Goal: Task Accomplishment & Management: Complete application form

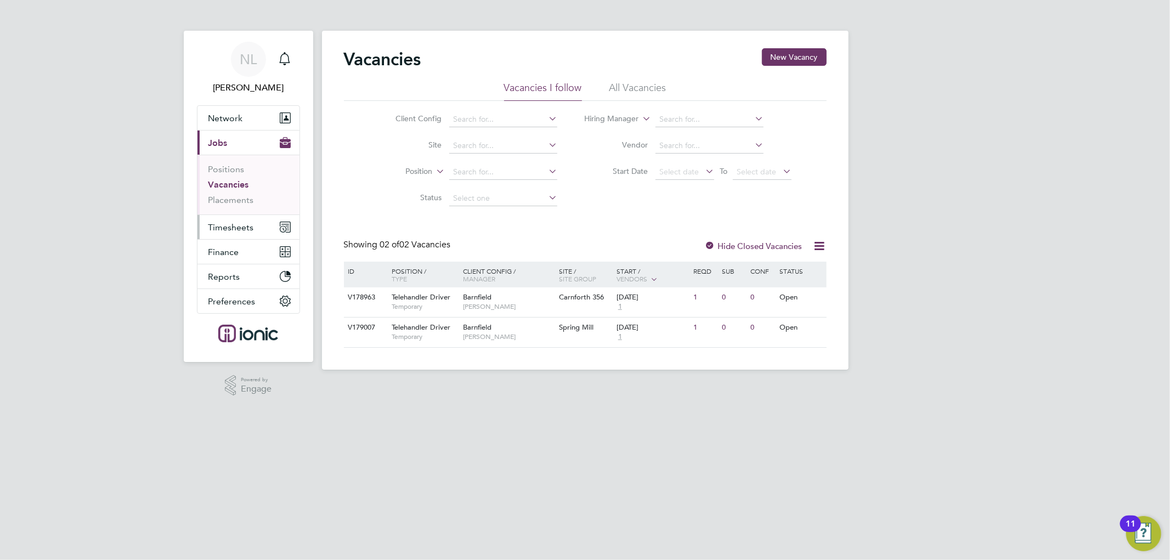
click at [227, 228] on span "Timesheets" at bounding box center [231, 227] width 46 height 10
click at [240, 234] on button "Timesheets" at bounding box center [248, 227] width 102 height 24
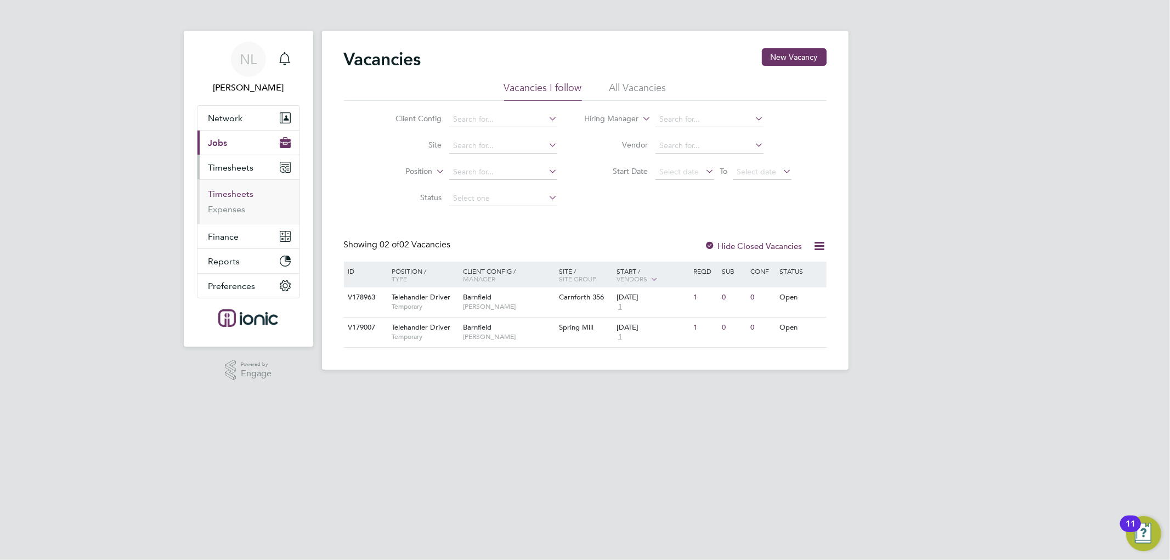
click at [240, 194] on link "Timesheets" at bounding box center [231, 194] width 46 height 10
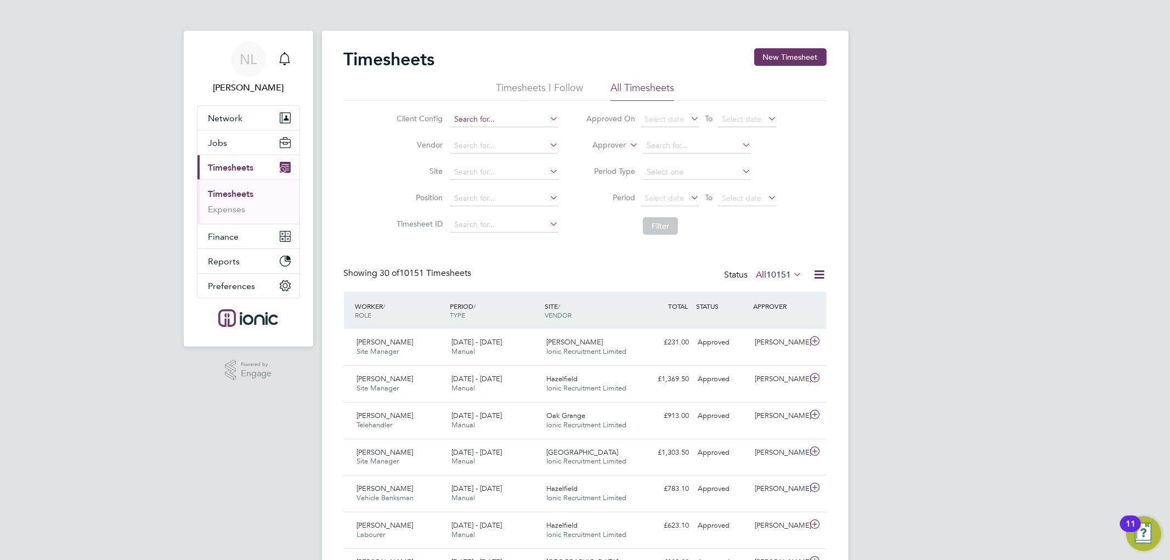
click at [477, 121] on input at bounding box center [504, 119] width 108 height 15
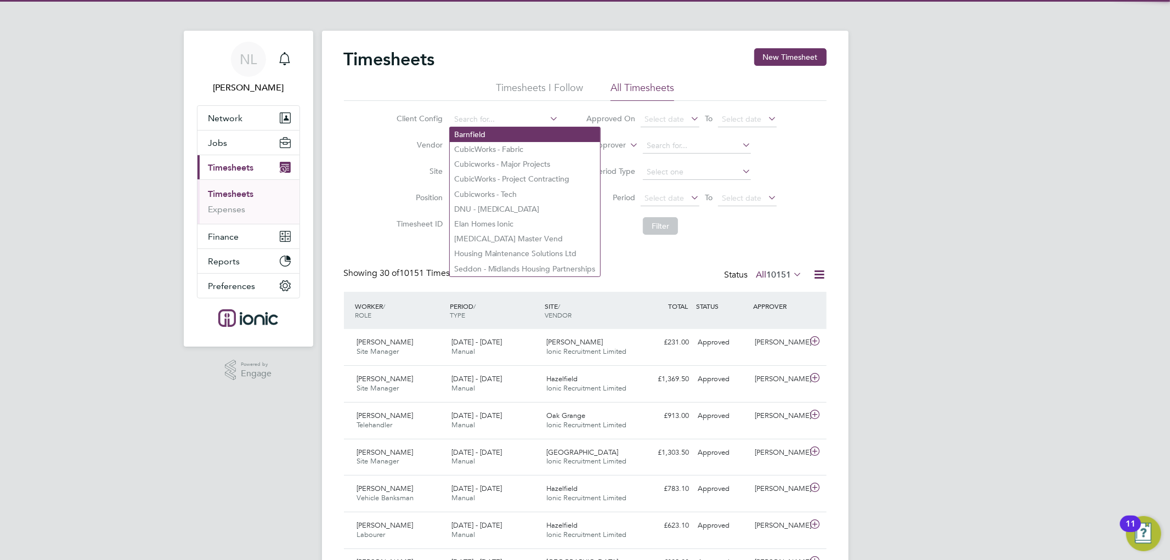
click at [483, 134] on li "Barnfield" at bounding box center [525, 134] width 150 height 15
type input "Barnfield"
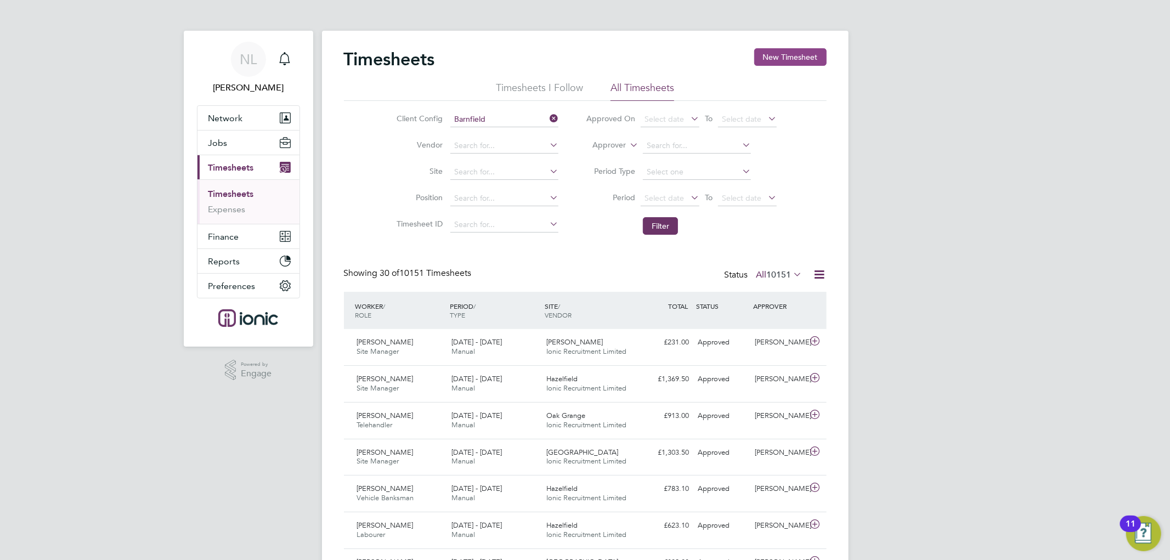
click at [789, 54] on button "New Timesheet" at bounding box center [790, 57] width 72 height 18
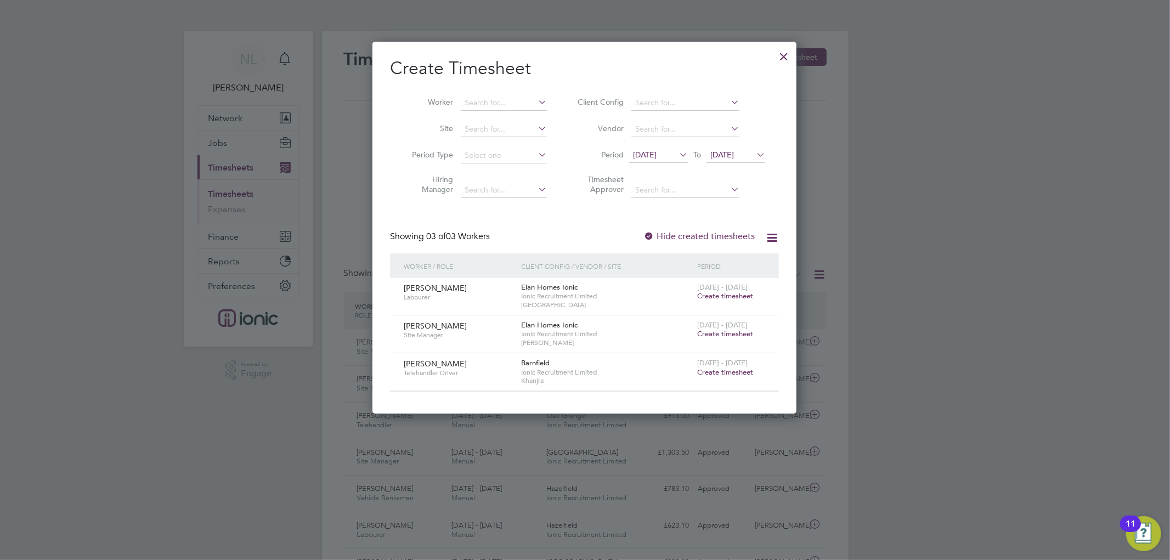
click at [775, 53] on div at bounding box center [784, 54] width 20 height 20
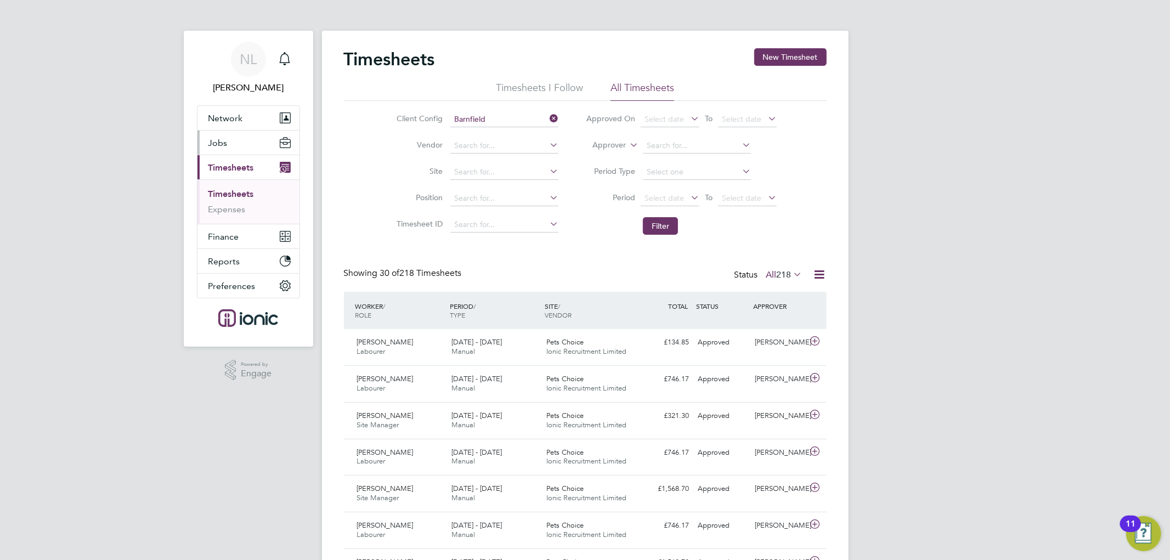
click at [227, 151] on button "Jobs" at bounding box center [248, 143] width 102 height 24
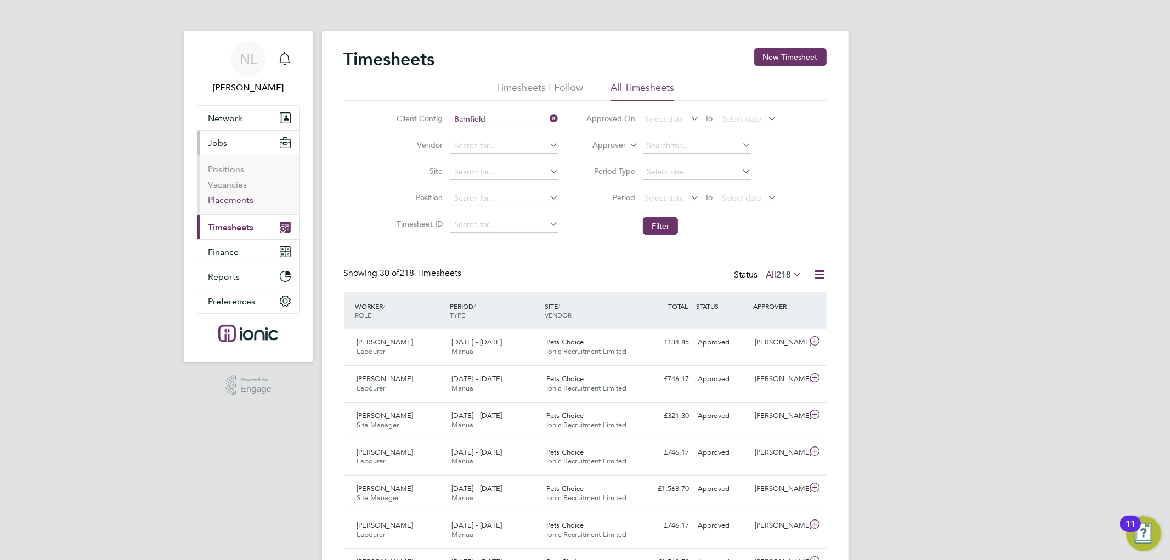
click at [242, 199] on link "Placements" at bounding box center [231, 200] width 46 height 10
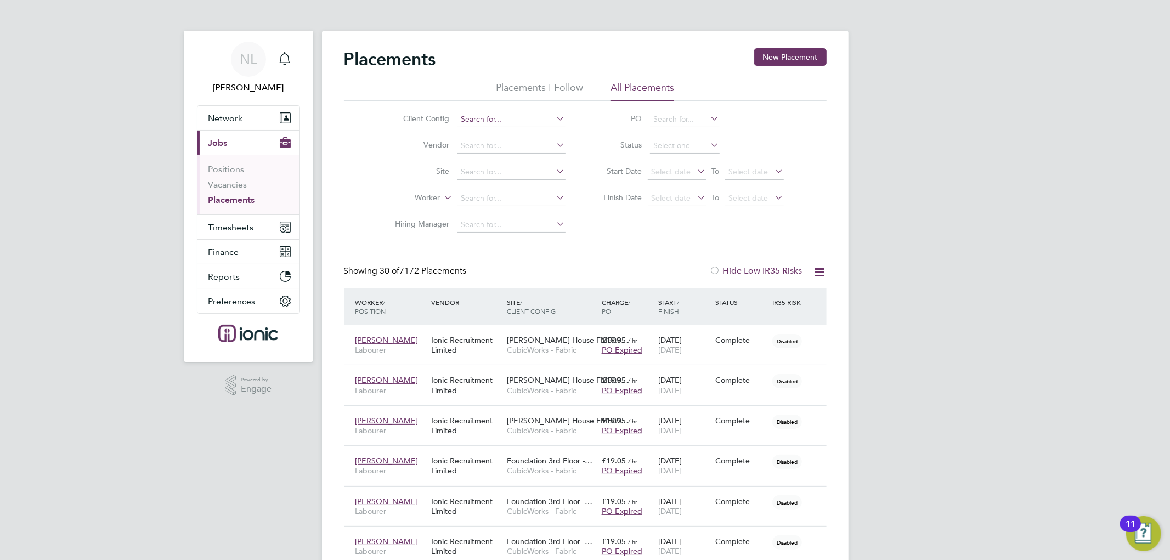
click at [501, 118] on input at bounding box center [511, 119] width 108 height 15
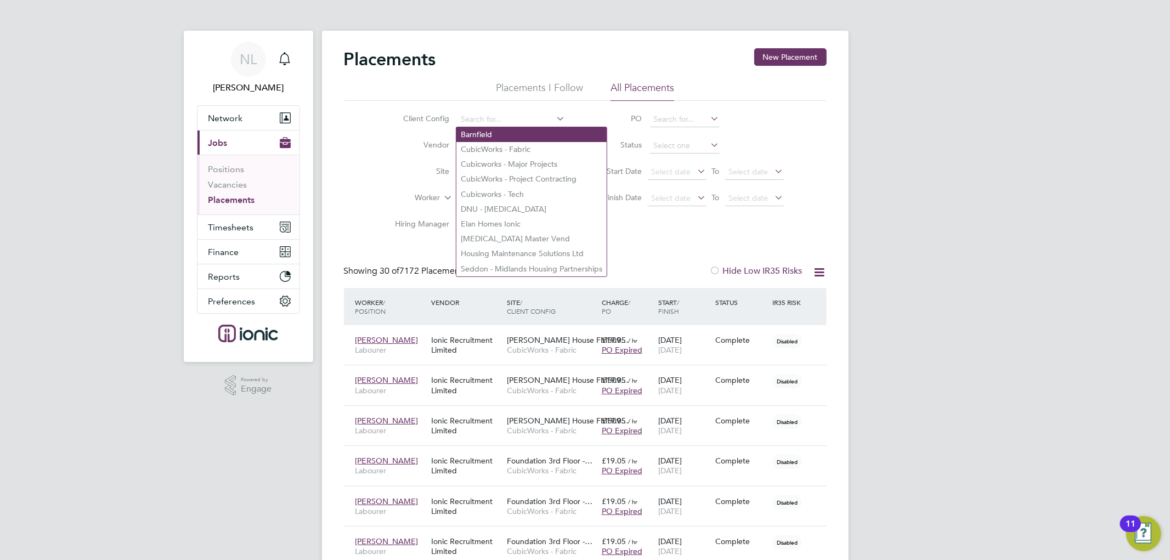
click at [501, 135] on li "Barnfield" at bounding box center [531, 134] width 150 height 15
type input "Barnfield"
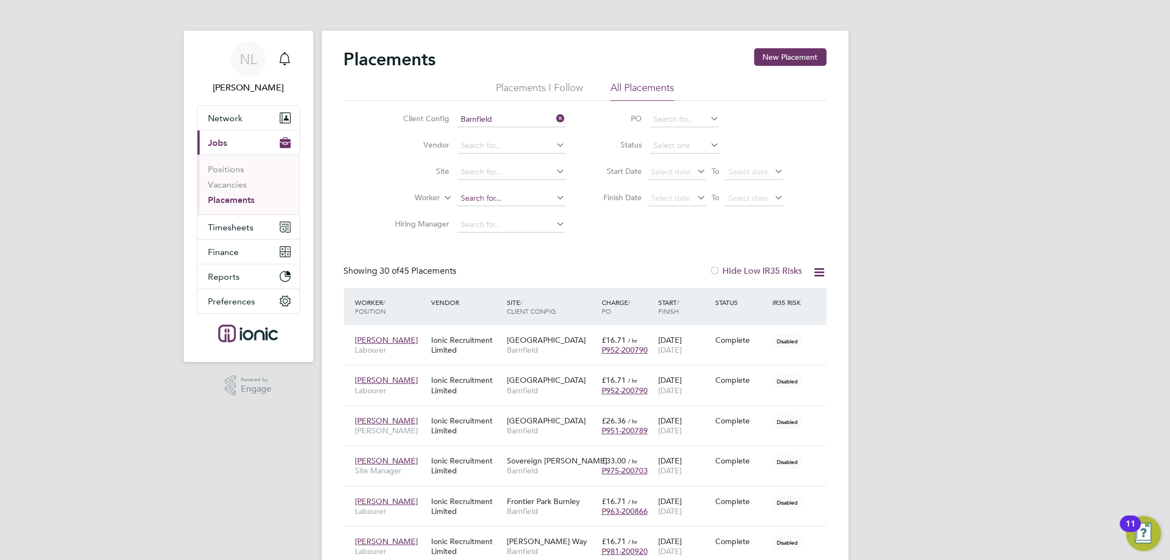
click at [489, 191] on input at bounding box center [511, 198] width 108 height 15
click at [490, 226] on li "Tah idu Sidi-Mahamud" at bounding box center [512, 228] width 112 height 15
type input "Tahidu Sidi-Mahamud"
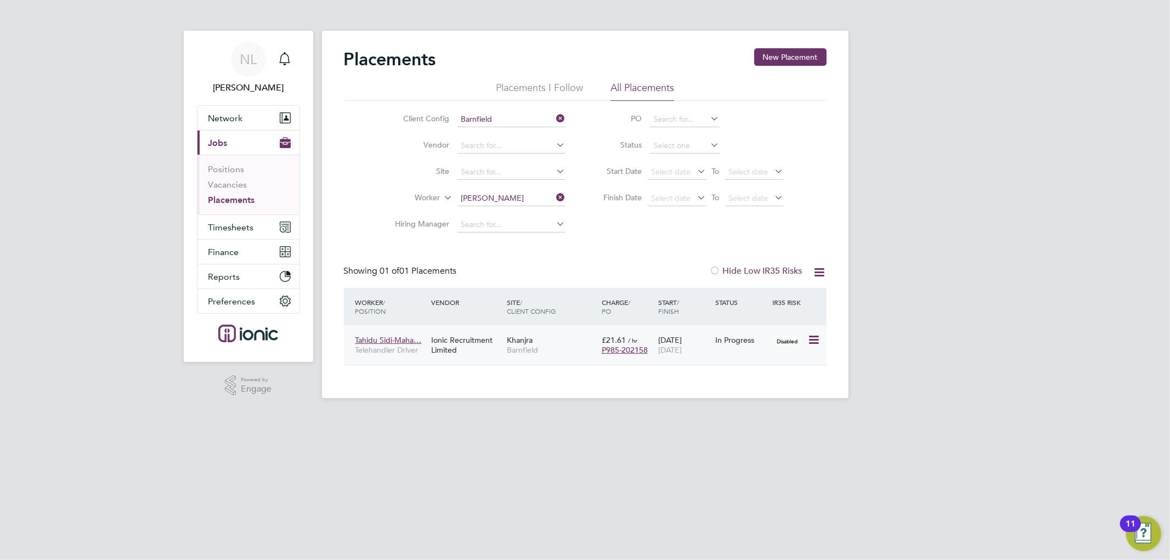
click at [812, 337] on icon at bounding box center [812, 339] width 11 height 13
click at [239, 225] on span "Timesheets" at bounding box center [231, 227] width 46 height 10
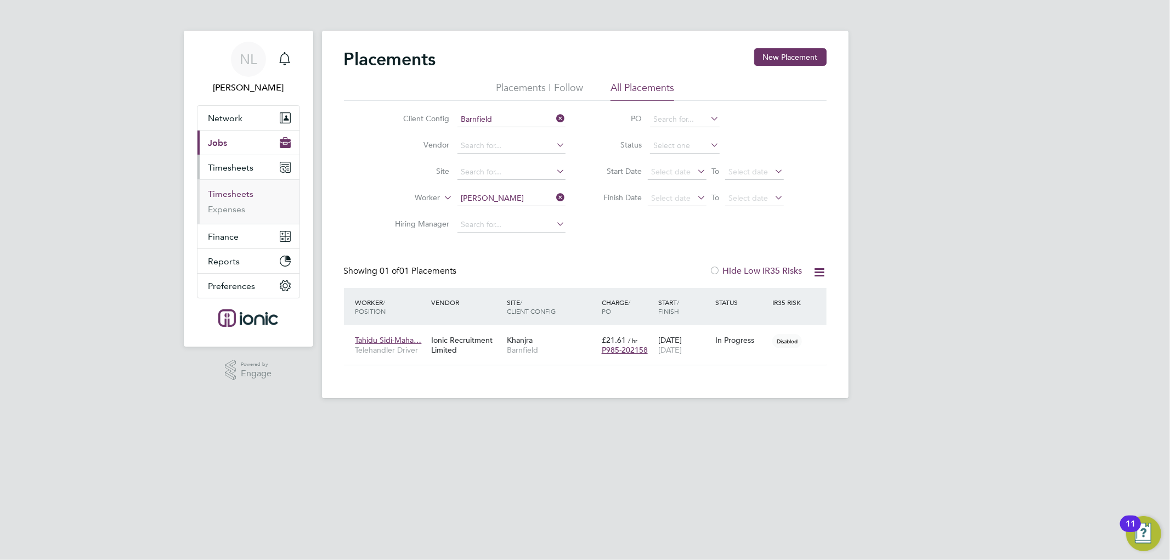
click at [234, 189] on link "Timesheets" at bounding box center [231, 194] width 46 height 10
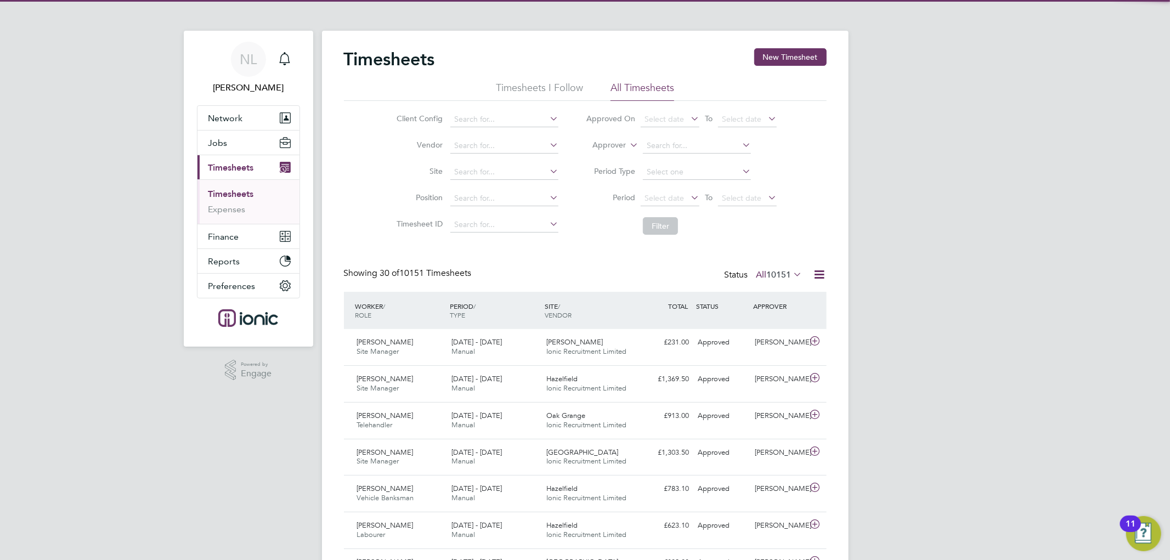
click at [780, 67] on div "Timesheets New Timesheet" at bounding box center [585, 64] width 483 height 33
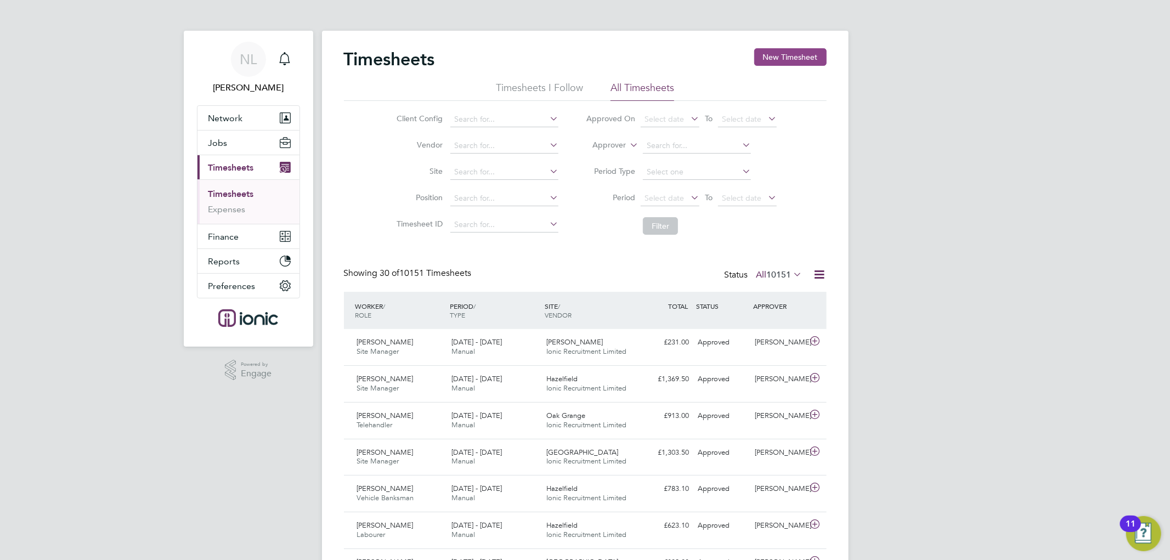
click at [782, 62] on button "New Timesheet" at bounding box center [790, 57] width 72 height 18
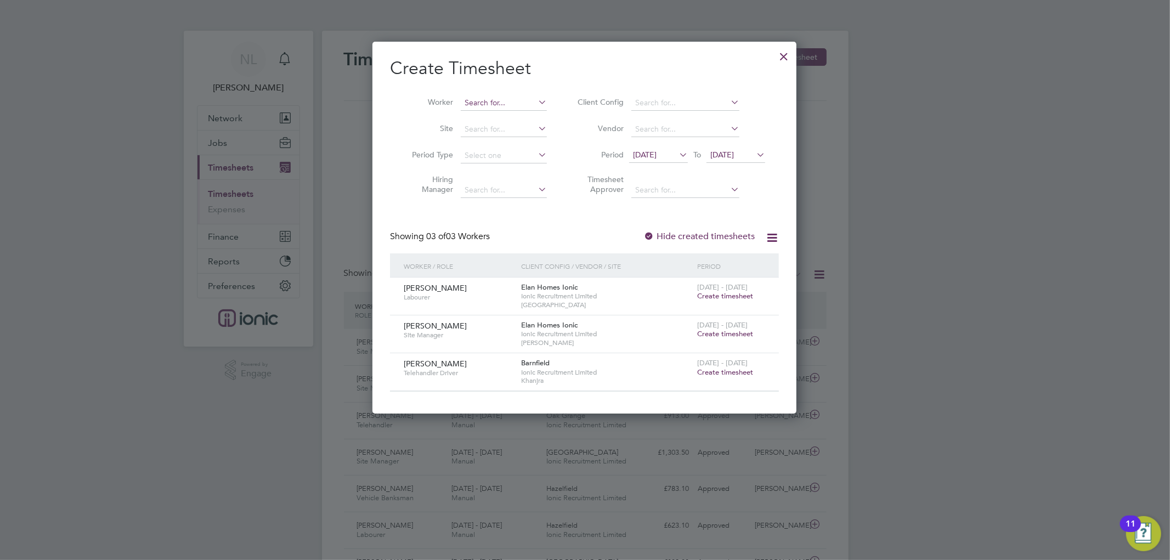
click at [509, 103] on input at bounding box center [504, 102] width 86 height 15
click at [505, 129] on li "Tah idu Sidi-Mahamud" at bounding box center [516, 133] width 112 height 15
type input "Tahidu Sidi-Mahamud"
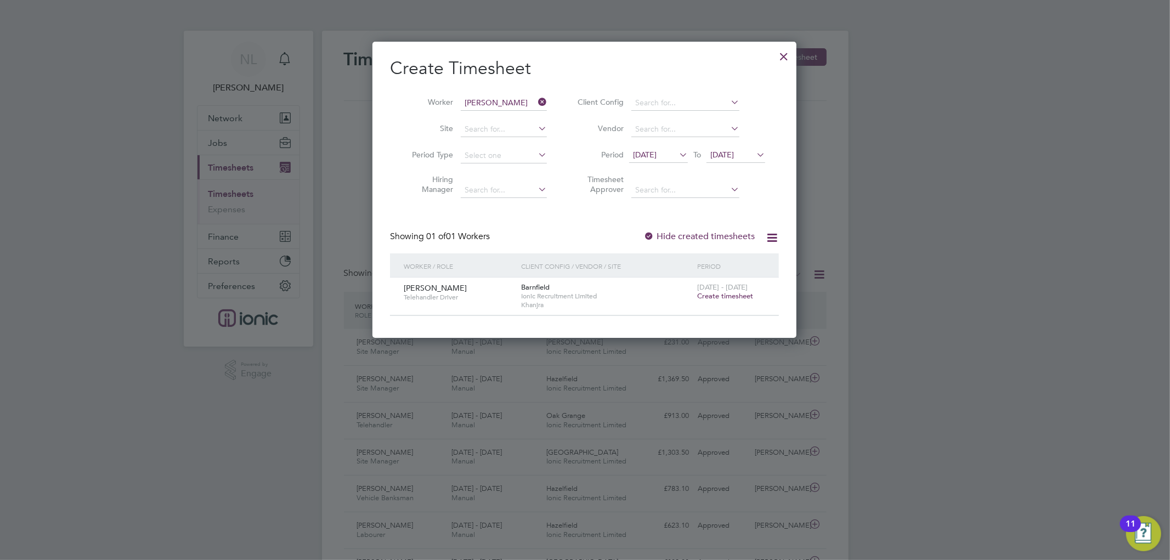
click at [714, 297] on span "Create timesheet" at bounding box center [725, 295] width 56 height 9
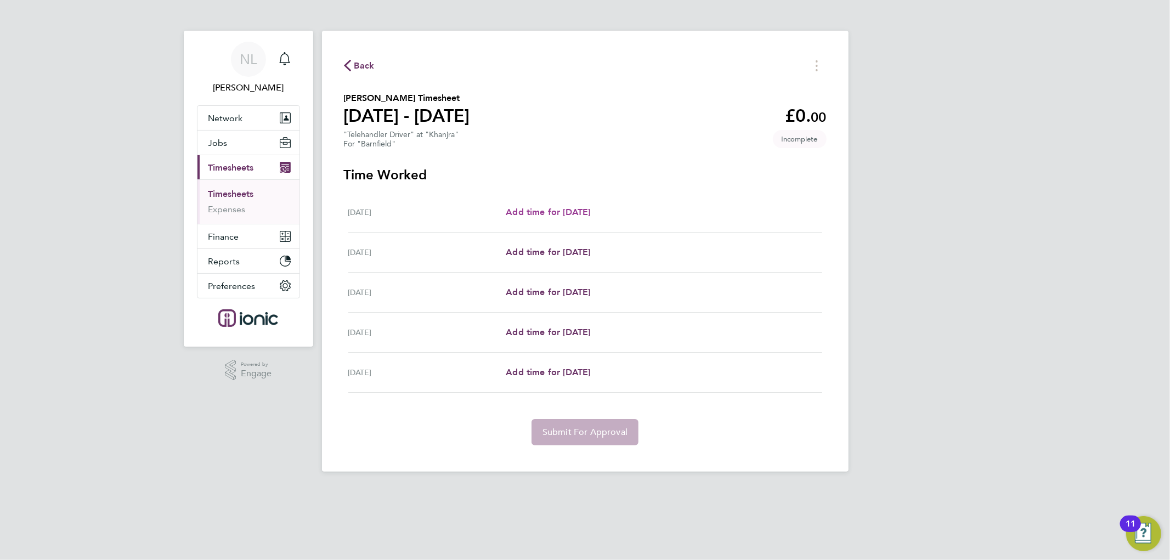
click at [541, 215] on span "Add time for Wed 20 Aug" at bounding box center [548, 212] width 84 height 10
select select "30"
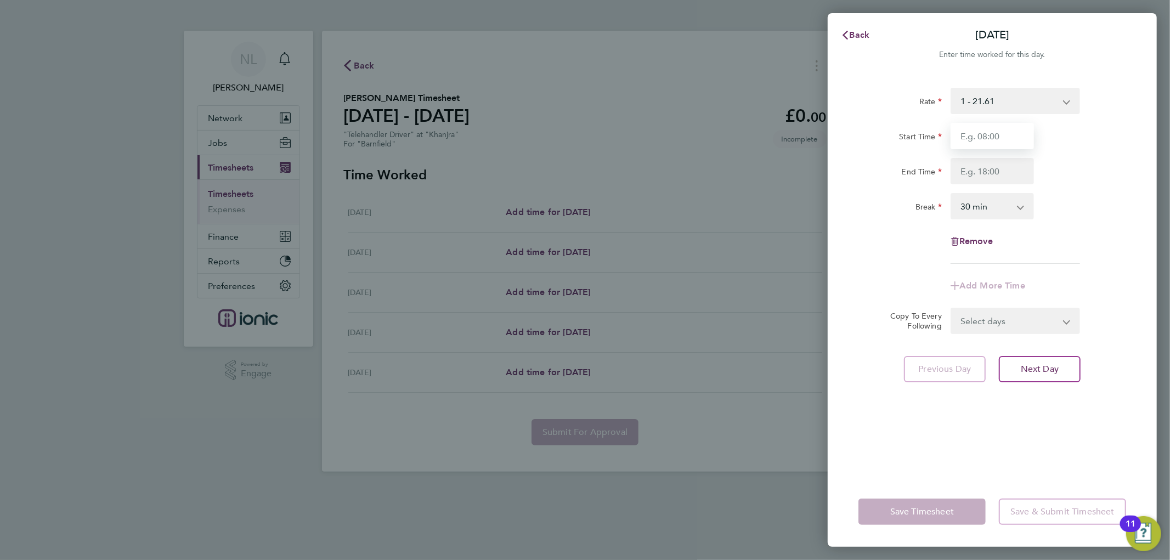
click at [1017, 129] on input "Start Time" at bounding box center [991, 136] width 83 height 26
click at [1112, 143] on div "Start Time" at bounding box center [992, 136] width 276 height 26
click at [991, 139] on input "Start Time" at bounding box center [991, 136] width 83 height 26
type input "09:00"
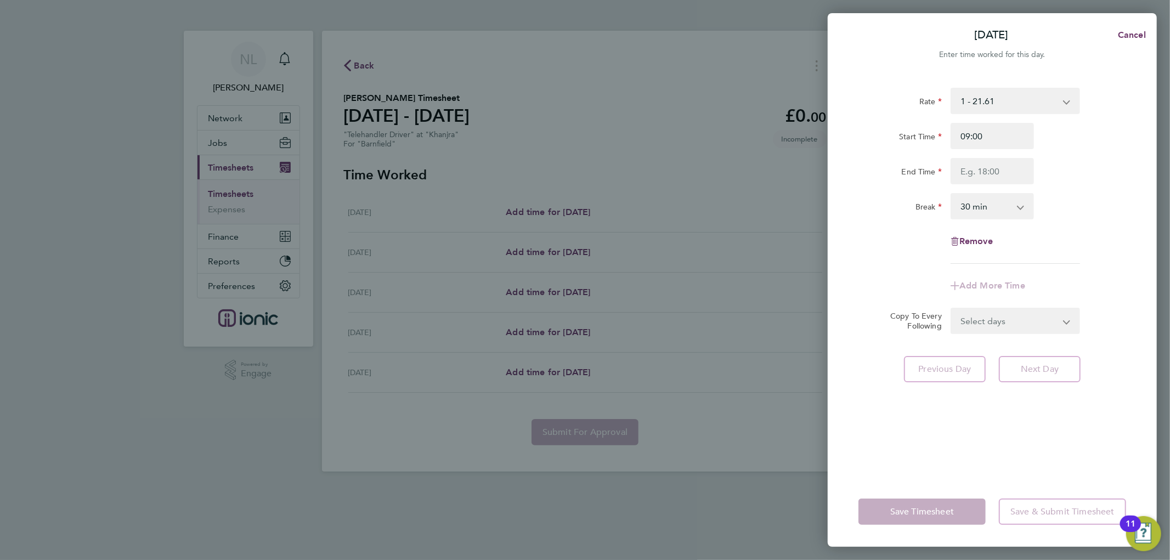
click at [1060, 181] on div "End Time" at bounding box center [992, 171] width 276 height 26
click at [999, 177] on input "End Time" at bounding box center [991, 171] width 83 height 26
type input "16:30"
click at [1073, 163] on div "End Time 16:30" at bounding box center [992, 171] width 276 height 26
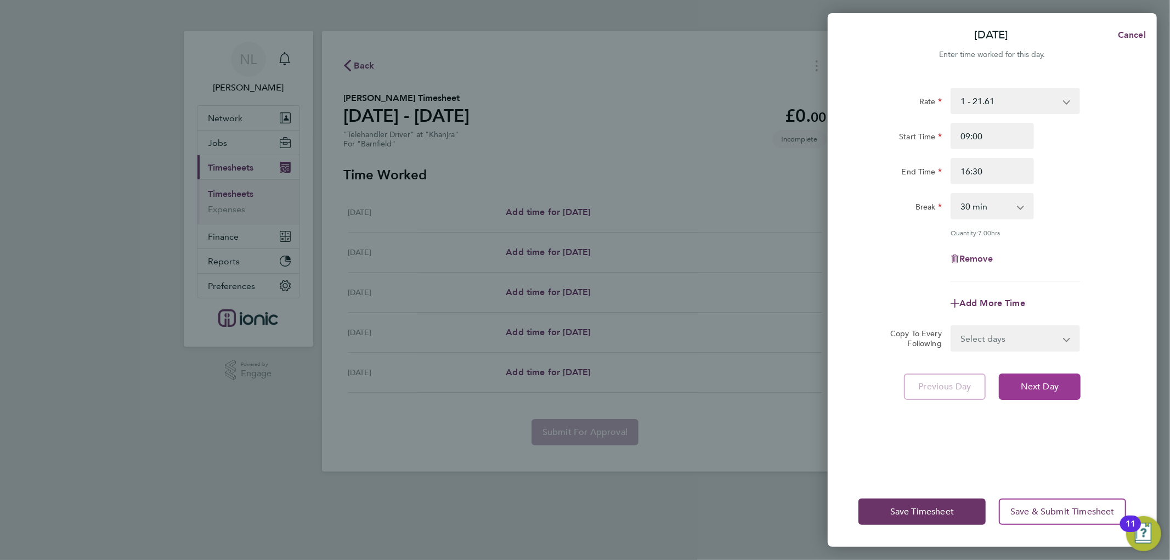
click at [1056, 389] on span "Next Day" at bounding box center [1040, 386] width 38 height 11
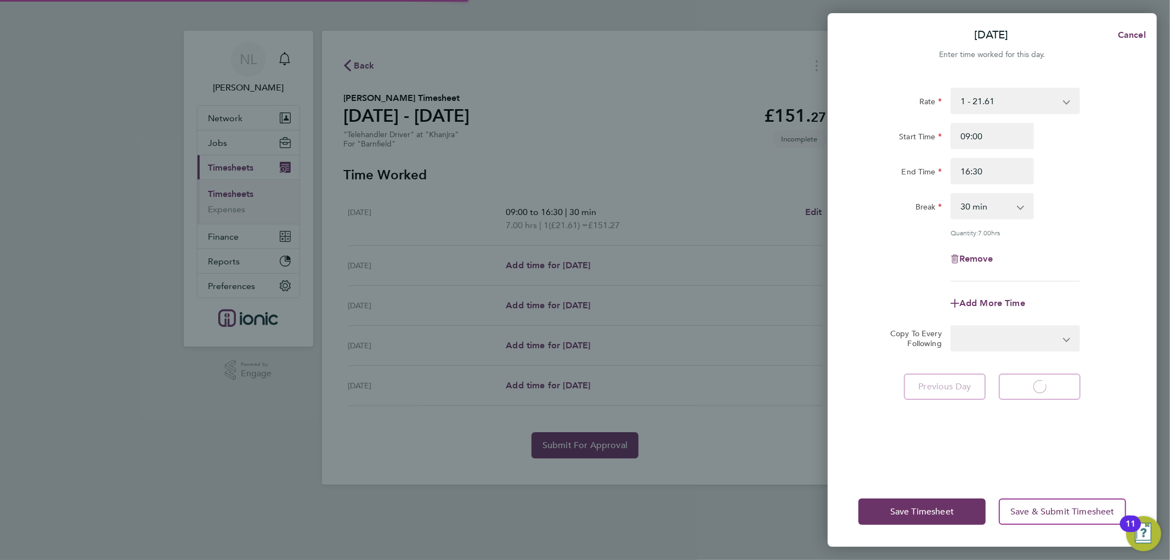
select select "30"
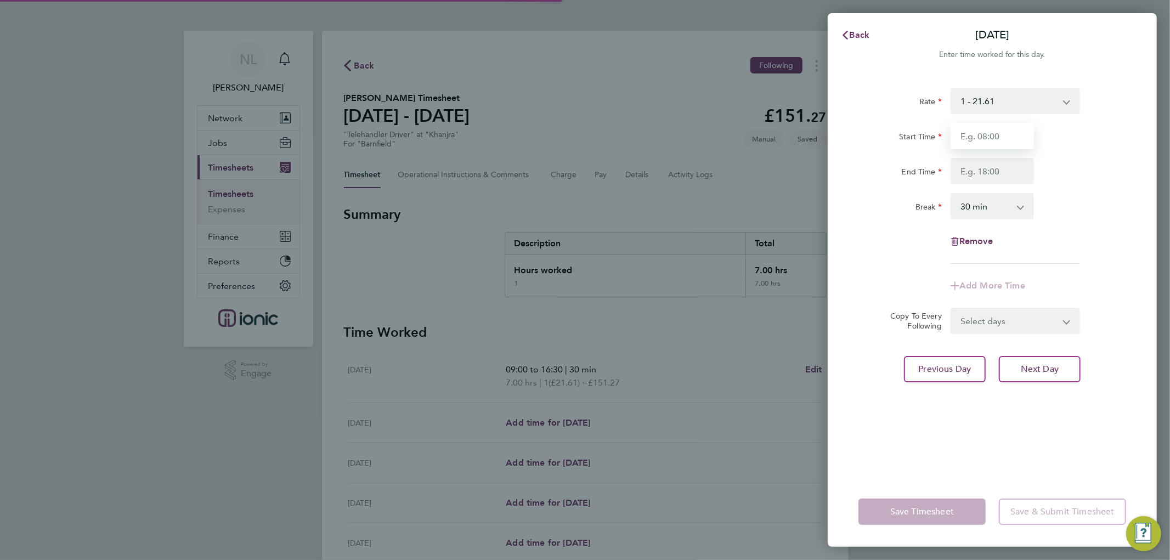
click at [994, 132] on input "Start Time" at bounding box center [991, 136] width 83 height 26
type input "07:30"
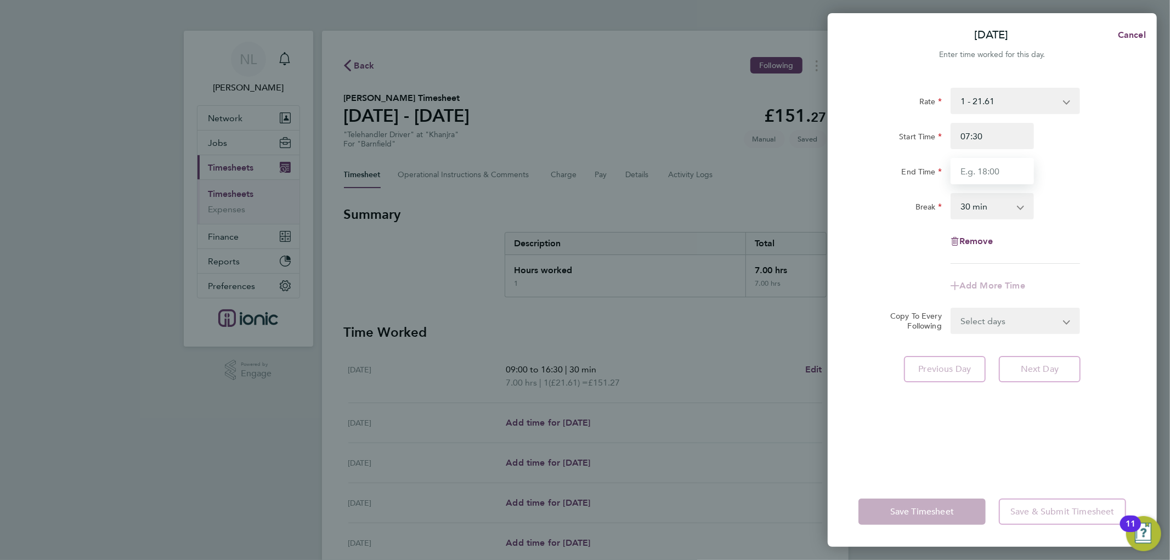
click at [1005, 169] on input "End Time" at bounding box center [991, 171] width 83 height 26
type input "16:30"
click at [1089, 286] on app-timesheet-line-form-group "Rate 1 - 21.61 Start Time 07:30 End Time 16:30 Break 0 min 15 min 30 min 45 min…" at bounding box center [992, 193] width 268 height 211
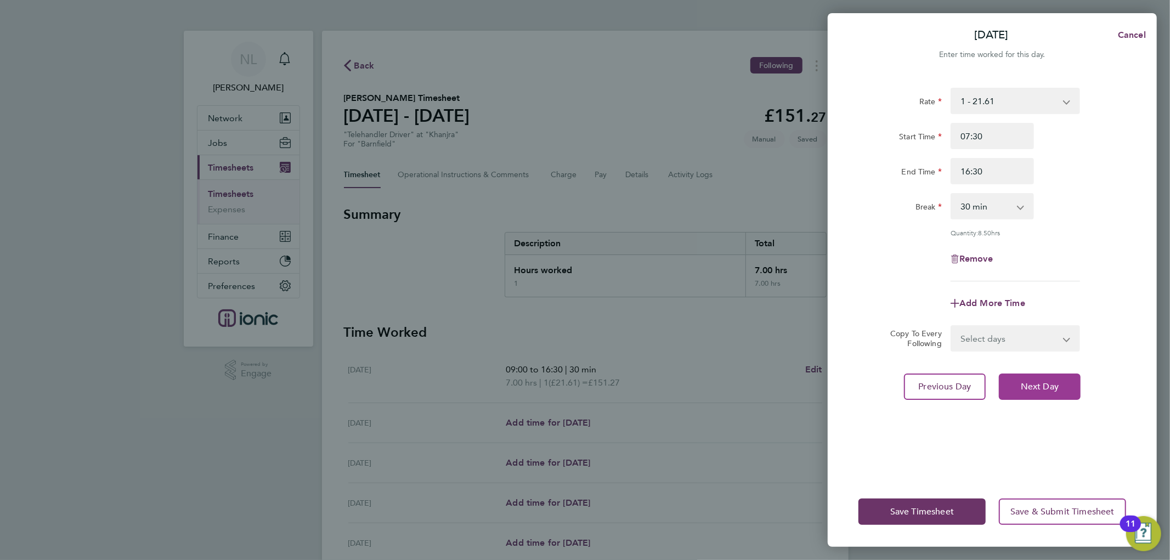
click at [1041, 395] on button "Next Day" at bounding box center [1040, 386] width 82 height 26
select select "30"
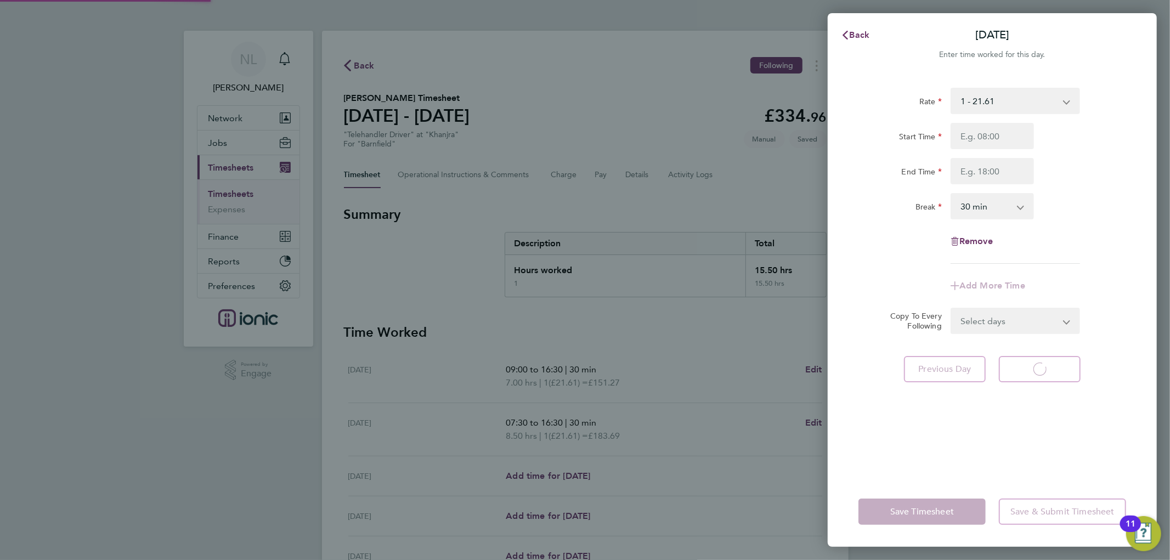
select select "30"
click at [995, 124] on input "Start Time" at bounding box center [991, 136] width 83 height 26
type input "07:30"
click at [1002, 168] on input "End Time" at bounding box center [991, 171] width 83 height 26
type input "15:30"
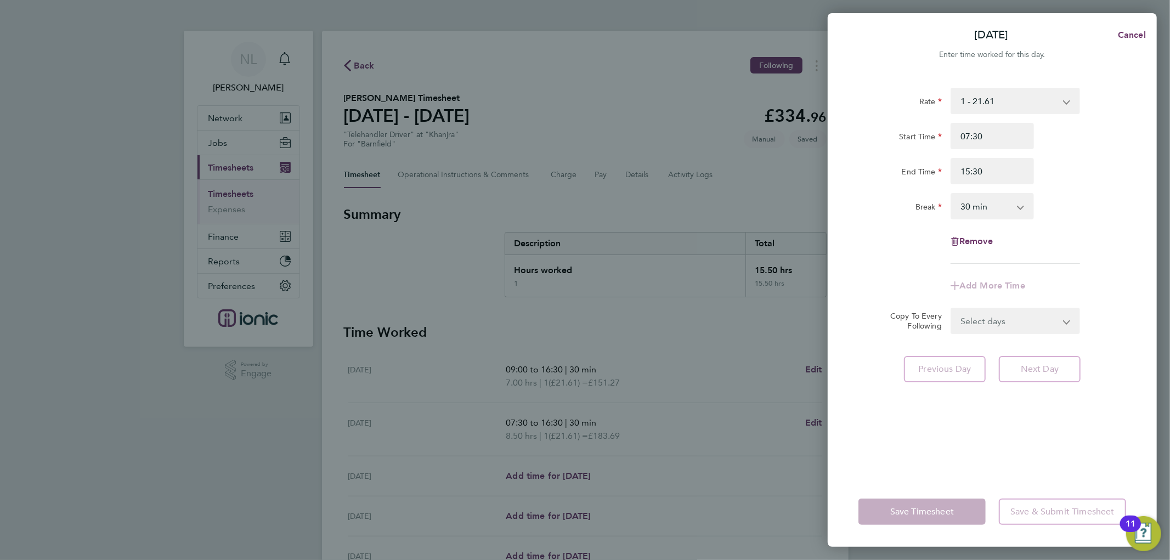
click at [1114, 207] on div "Break 0 min 15 min 30 min 45 min 60 min 75 min 90 min" at bounding box center [992, 206] width 276 height 26
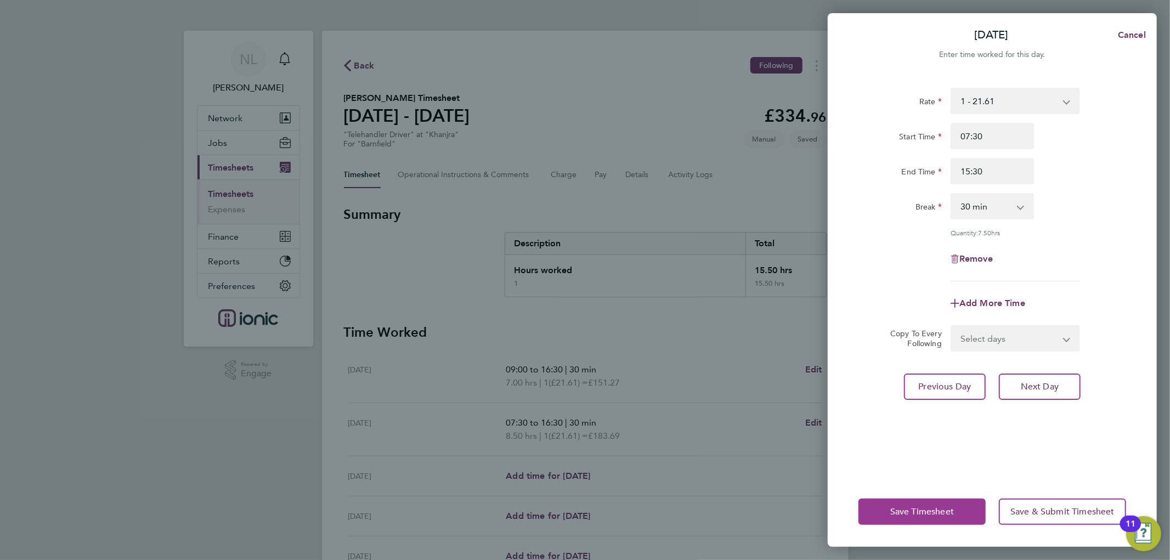
click at [925, 511] on span "Save Timesheet" at bounding box center [922, 511] width 64 height 11
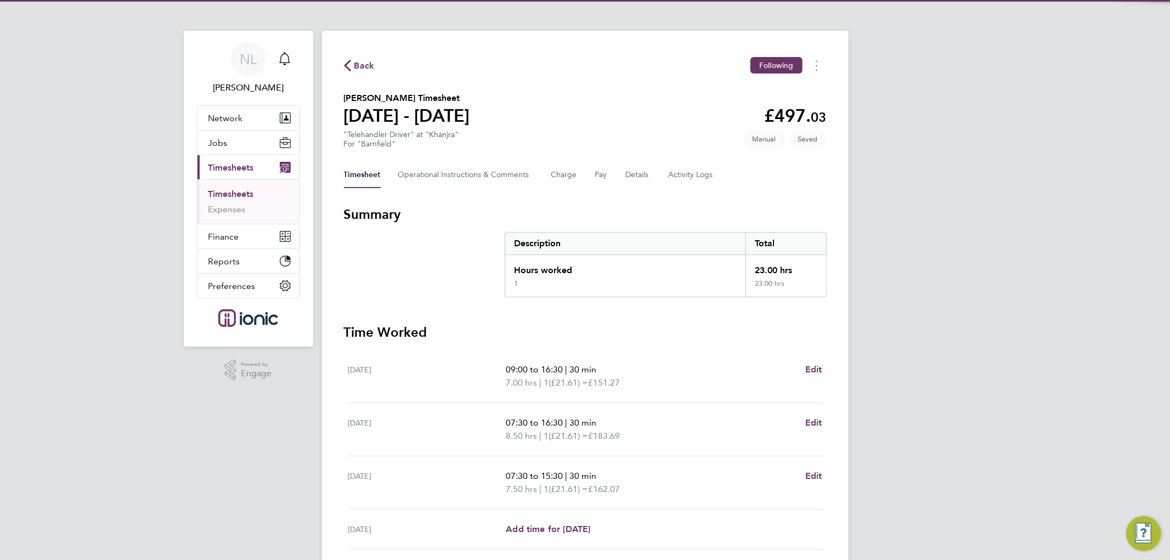
scroll to position [124, 0]
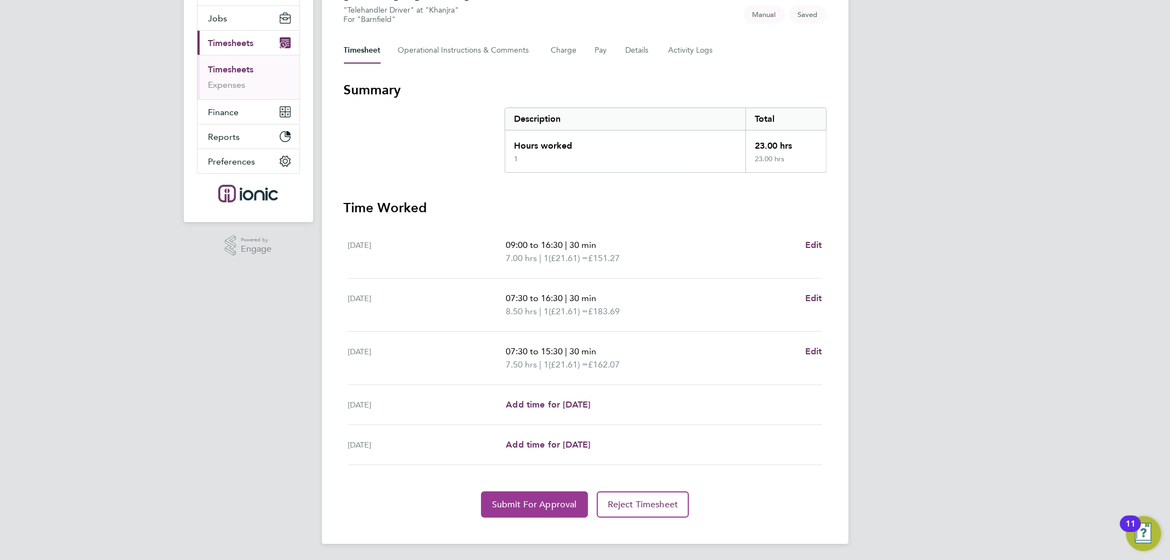
click at [513, 506] on span "Submit For Approval" at bounding box center [534, 504] width 85 height 11
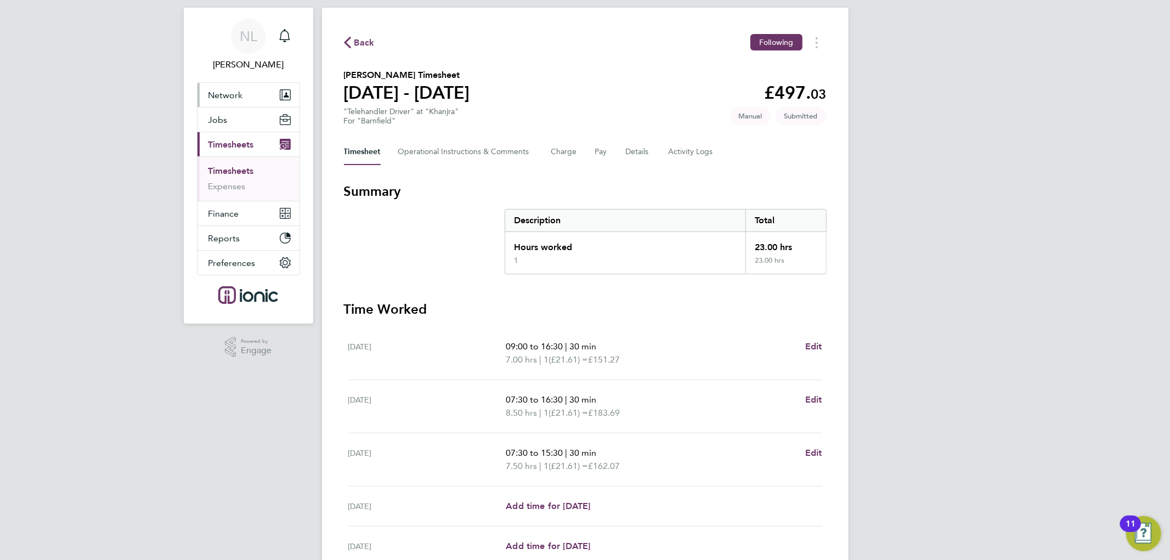
click at [236, 100] on span "Network" at bounding box center [225, 95] width 35 height 10
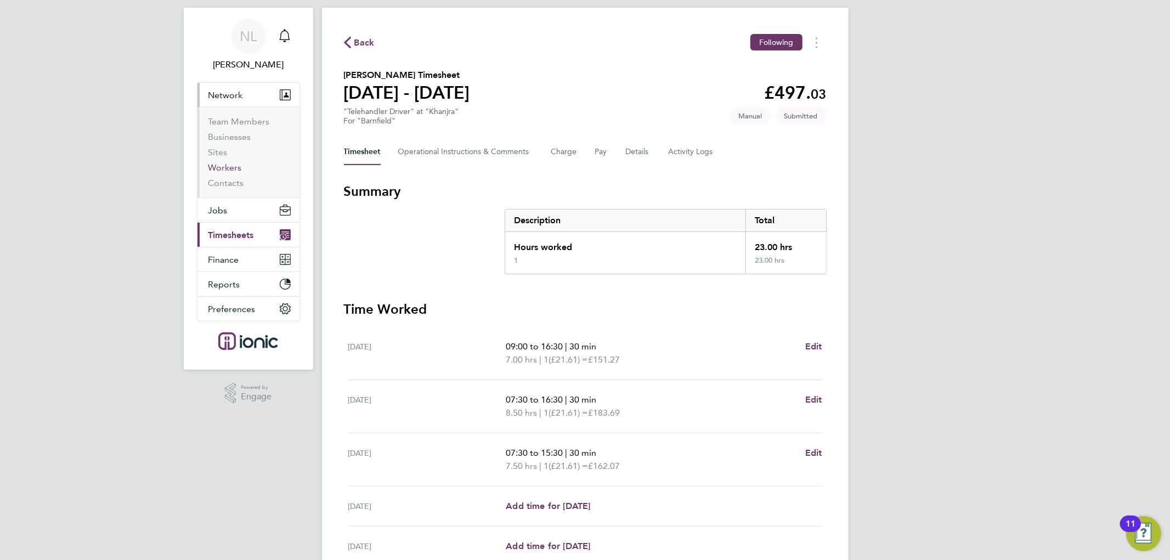
click at [231, 162] on link "Workers" at bounding box center [224, 167] width 33 height 10
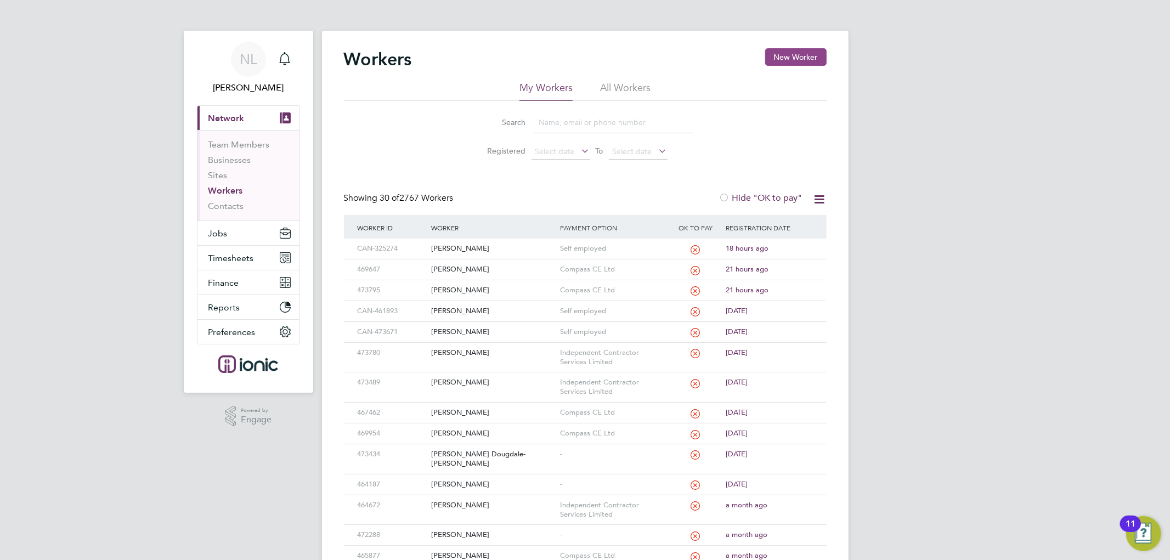
click at [811, 57] on button "New Worker" at bounding box center [795, 57] width 61 height 18
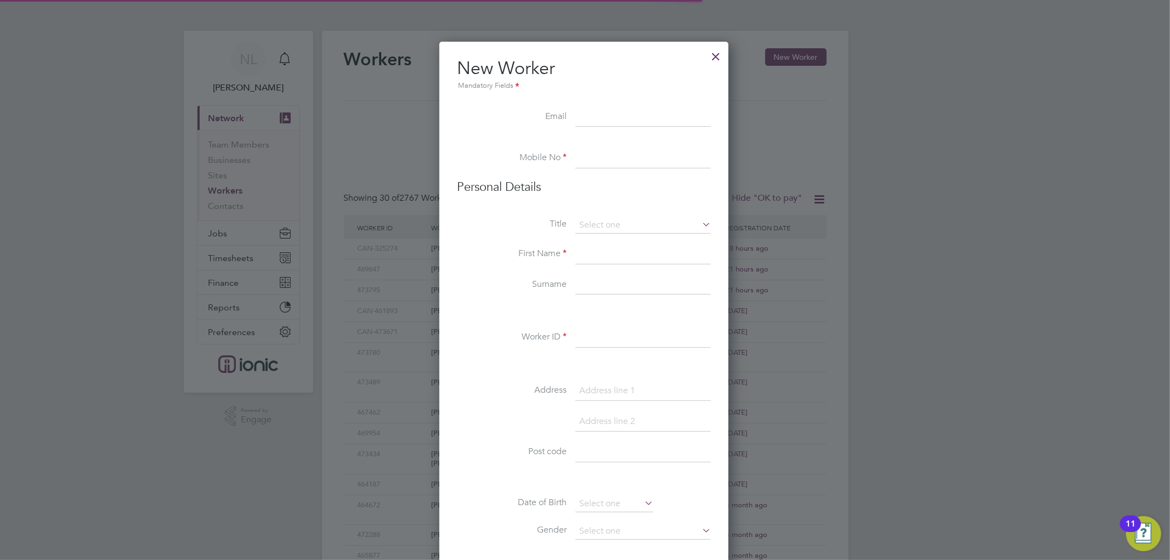
scroll to position [932, 291]
paste input "Antony.groves@hotmail.com"
type input "Antony.groves@hotmail.com"
click at [617, 166] on input at bounding box center [642, 159] width 135 height 20
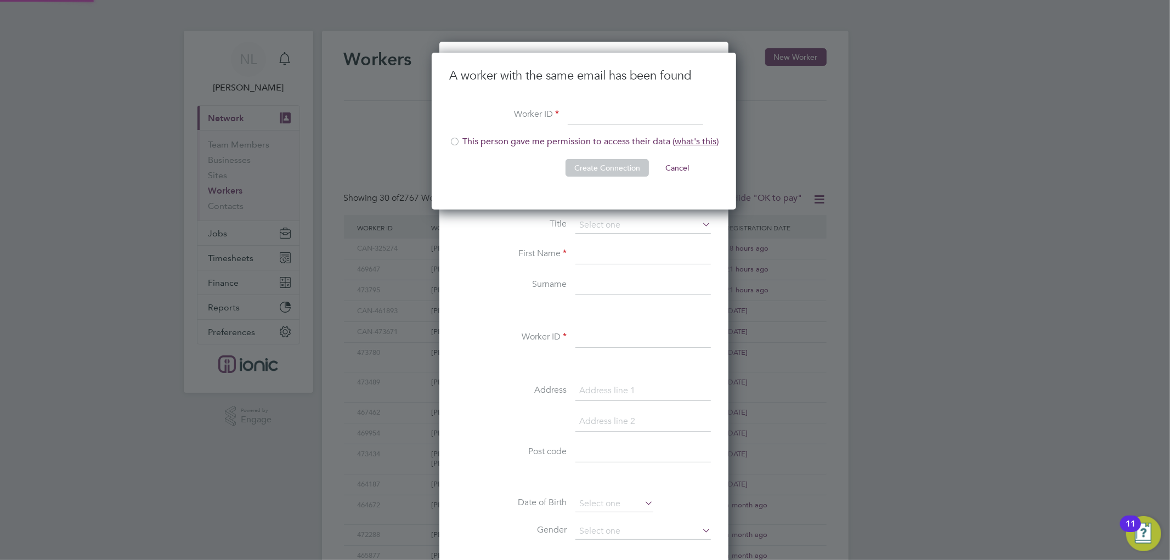
scroll to position [157, 306]
click at [670, 165] on button "Cancel" at bounding box center [676, 168] width 41 height 18
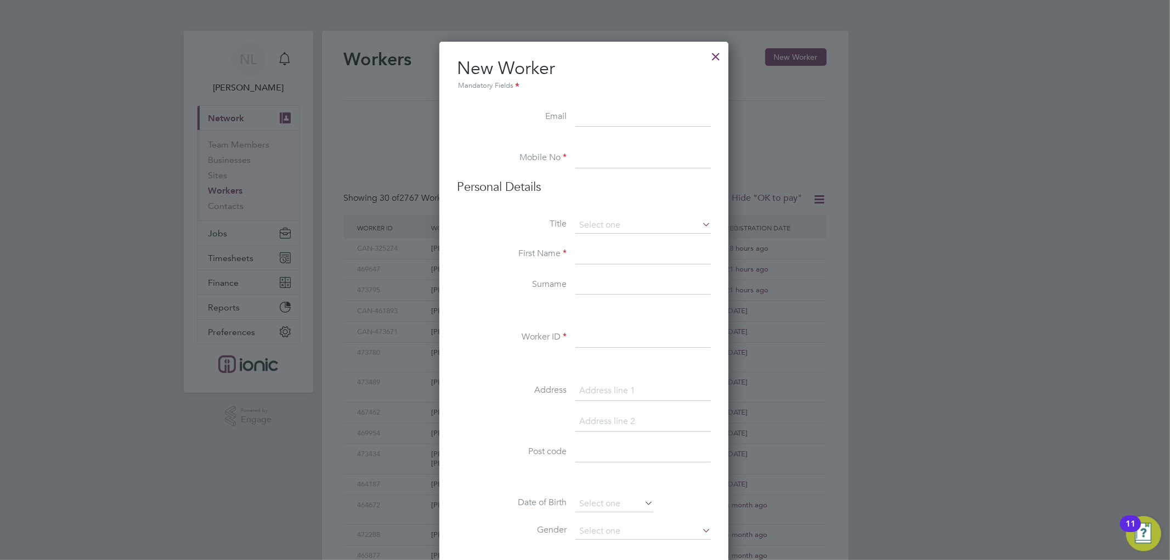
click at [717, 55] on div at bounding box center [716, 54] width 20 height 20
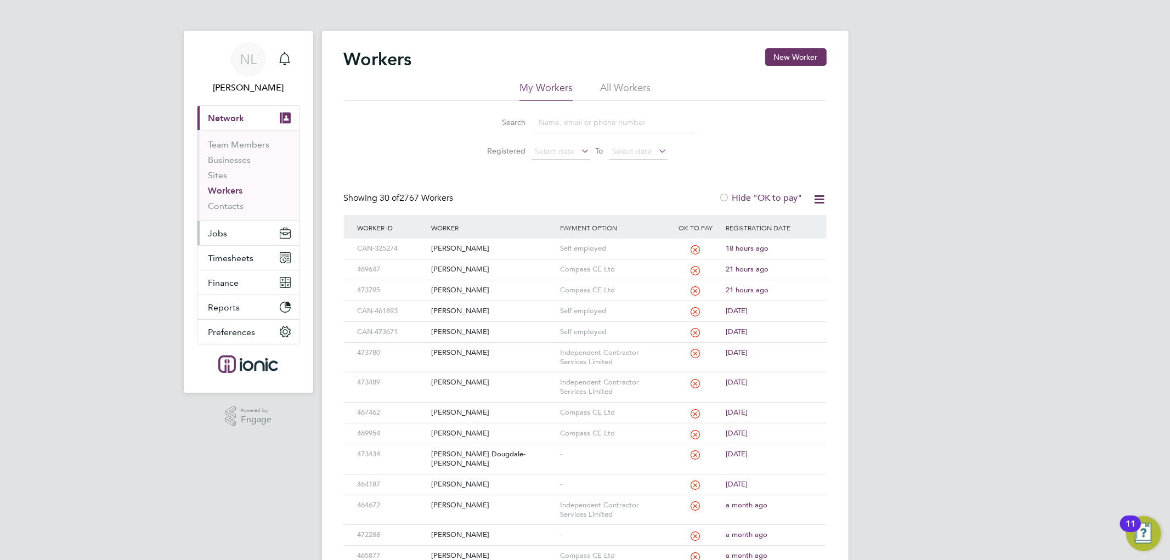
click at [227, 231] on button "Jobs" at bounding box center [248, 233] width 102 height 24
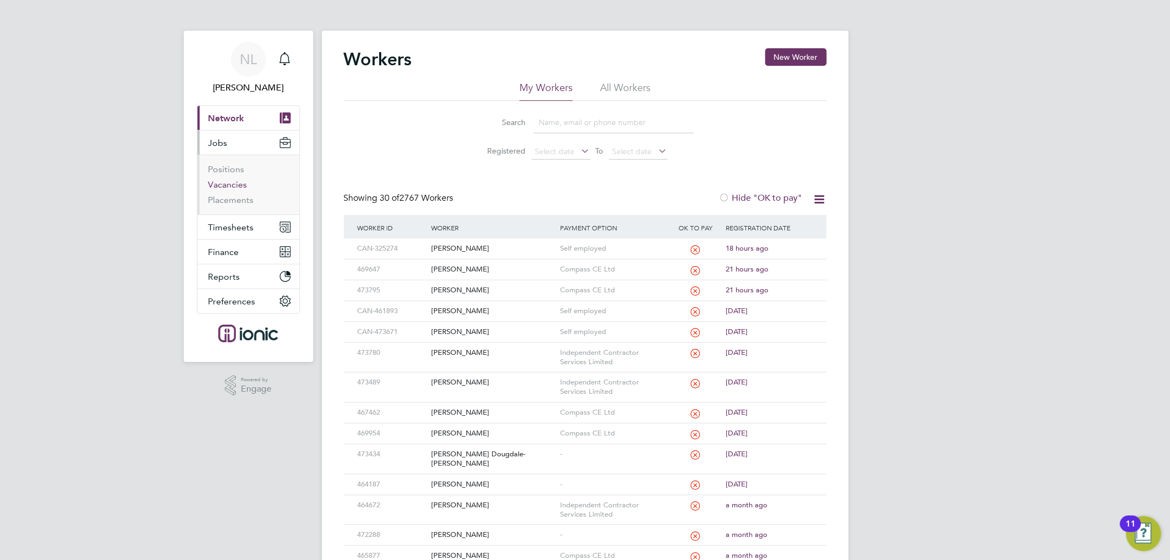
click at [235, 184] on link "Vacancies" at bounding box center [227, 184] width 39 height 10
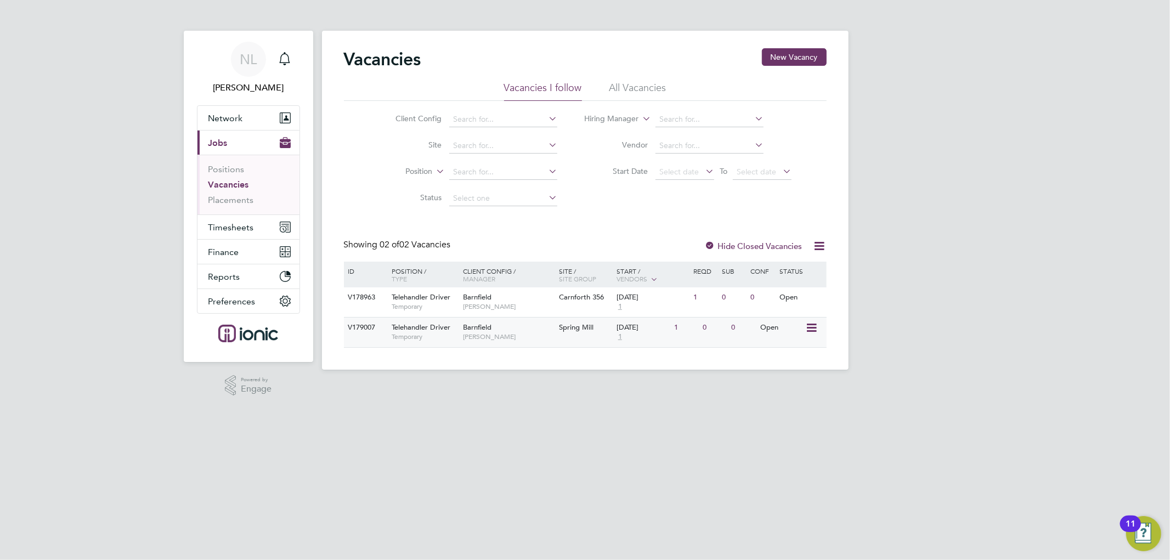
click at [807, 330] on icon at bounding box center [810, 327] width 11 height 13
click at [688, 332] on div "1" at bounding box center [685, 328] width 29 height 20
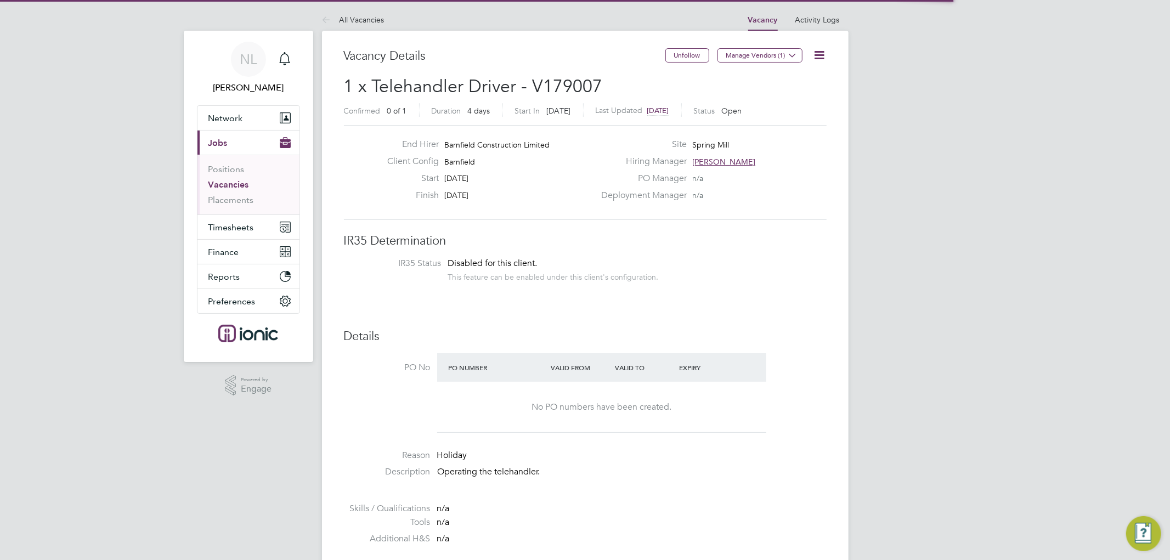
scroll to position [32, 77]
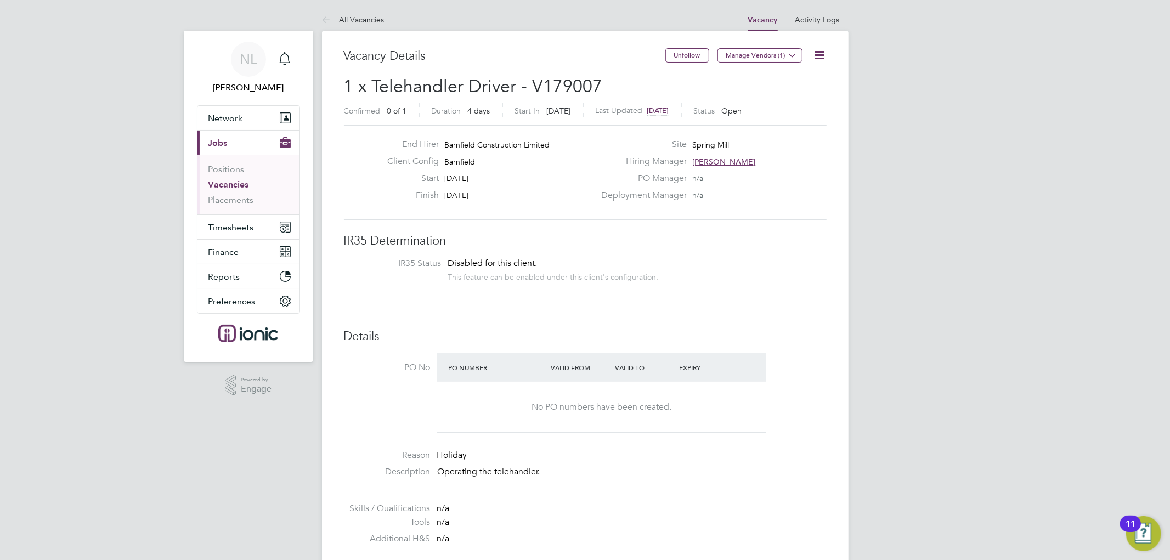
click at [819, 56] on icon at bounding box center [820, 55] width 14 height 14
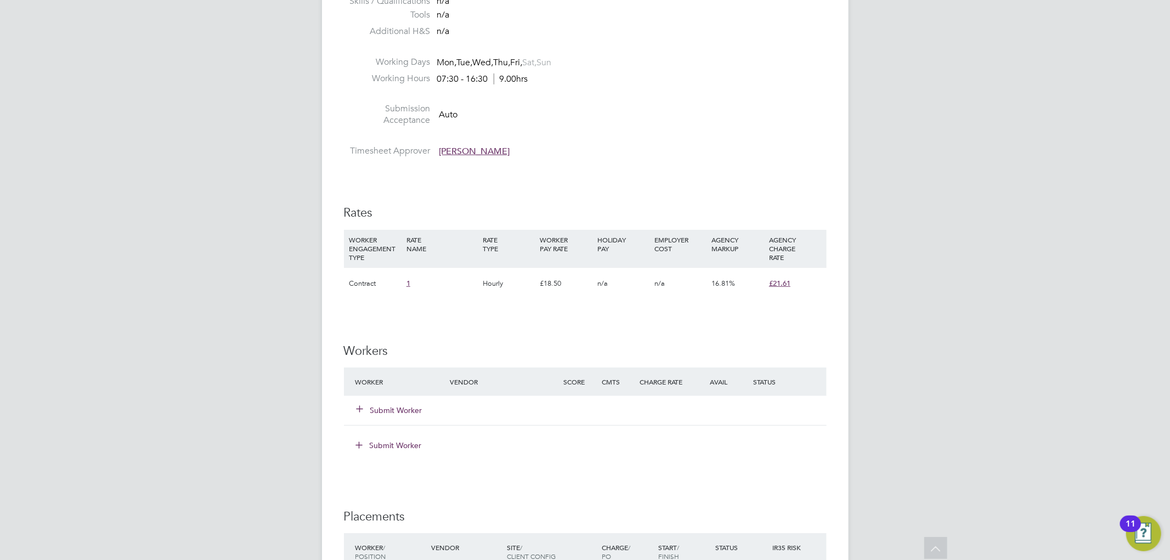
scroll to position [101, 0]
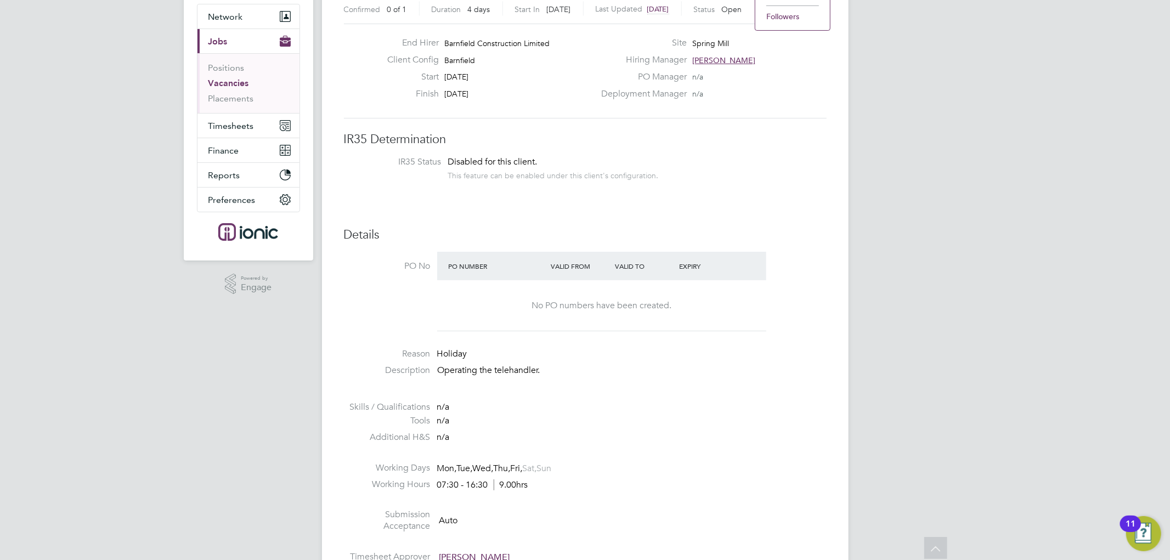
click at [780, 19] on li "Followers" at bounding box center [793, 16] width 64 height 15
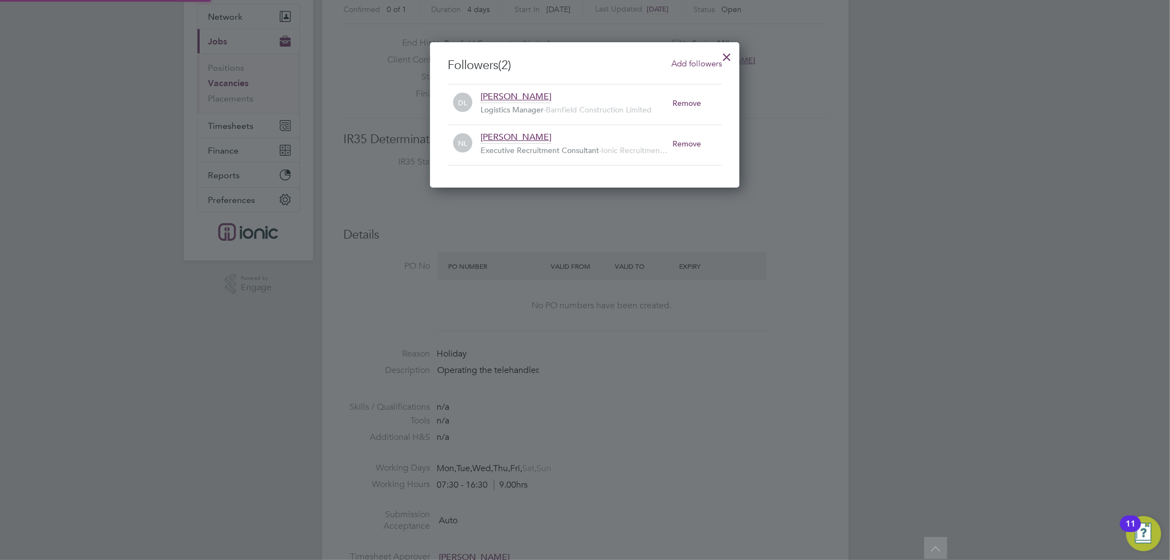
scroll to position [145, 310]
click at [699, 62] on span "Add followers" at bounding box center [696, 63] width 50 height 10
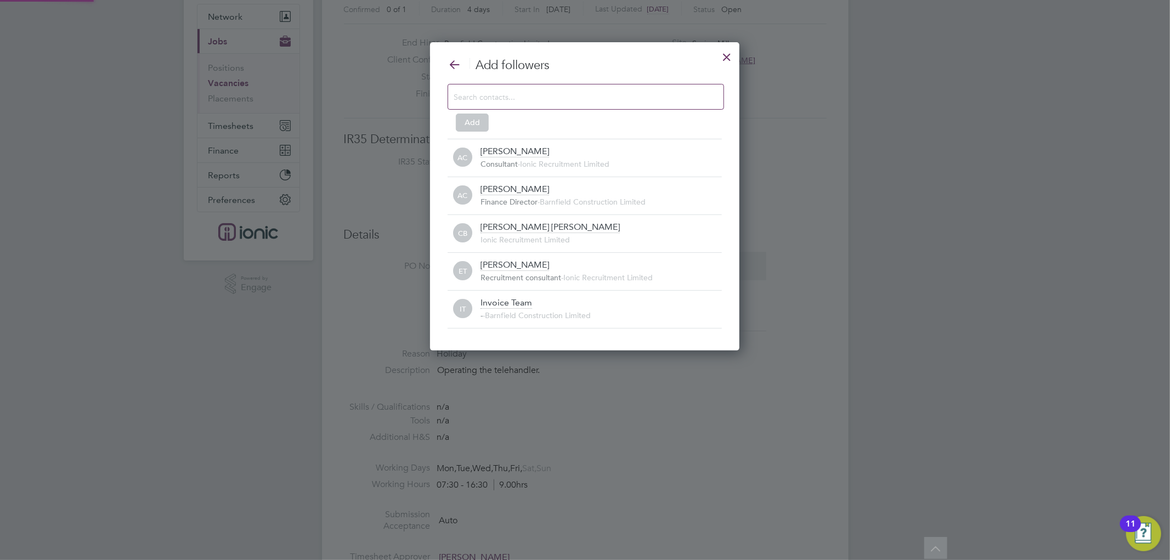
scroll to position [0, 0]
click at [622, 102] on input at bounding box center [577, 96] width 247 height 14
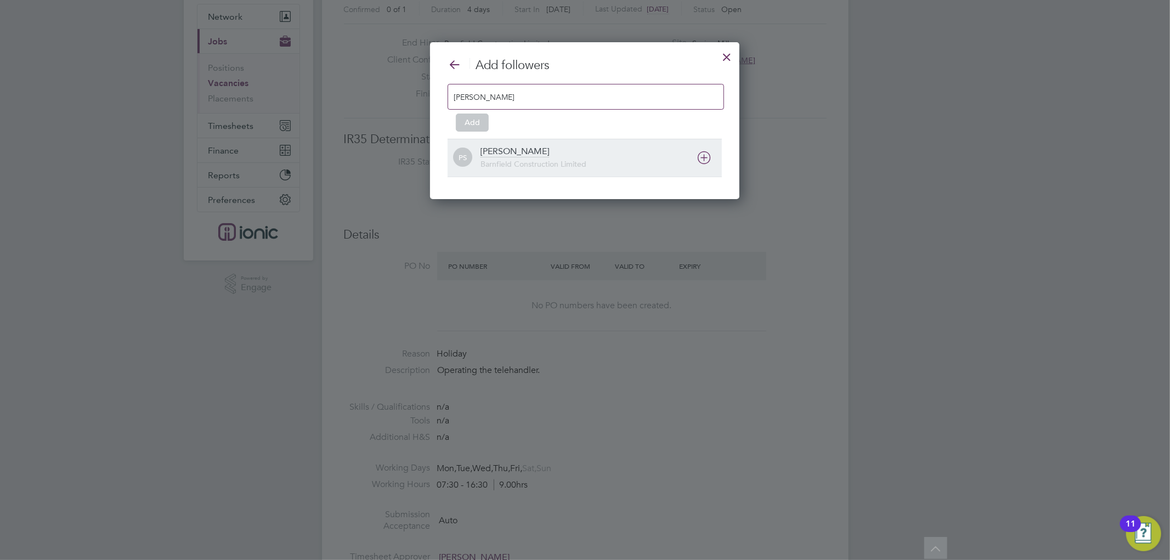
type input "pauli"
click at [699, 157] on icon at bounding box center [704, 158] width 14 height 14
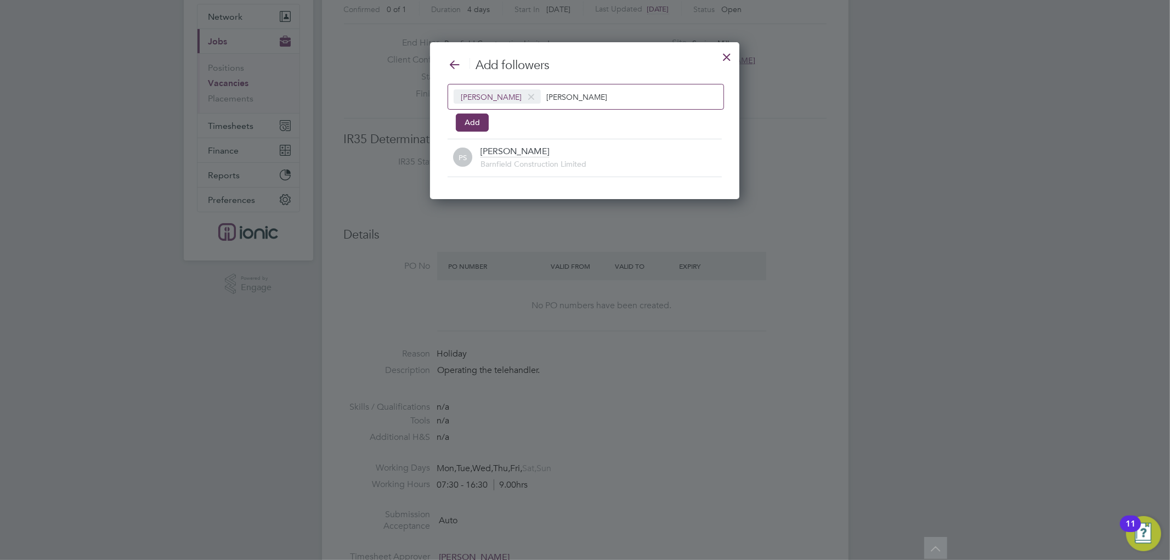
click at [565, 96] on input "pauli" at bounding box center [580, 96] width 69 height 14
type input "p"
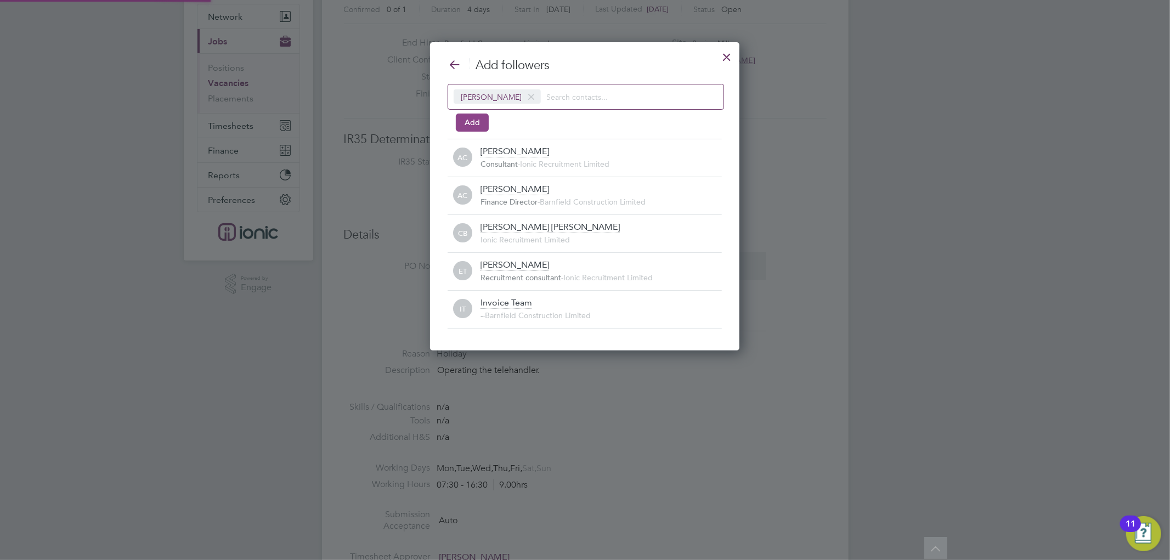
click at [460, 120] on button "Add" at bounding box center [472, 123] width 33 height 18
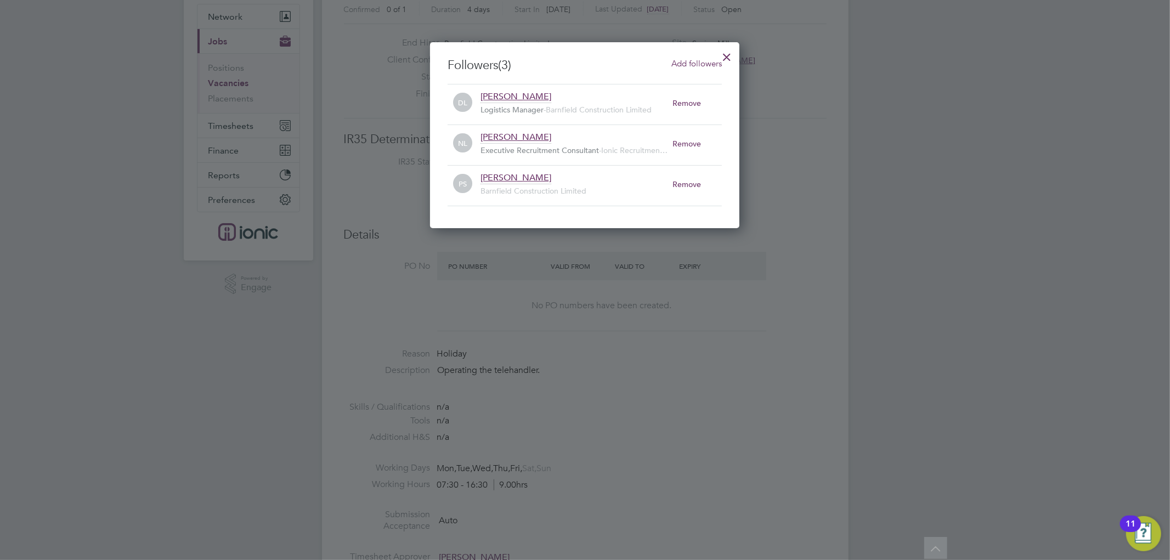
click at [728, 55] on div at bounding box center [727, 54] width 20 height 20
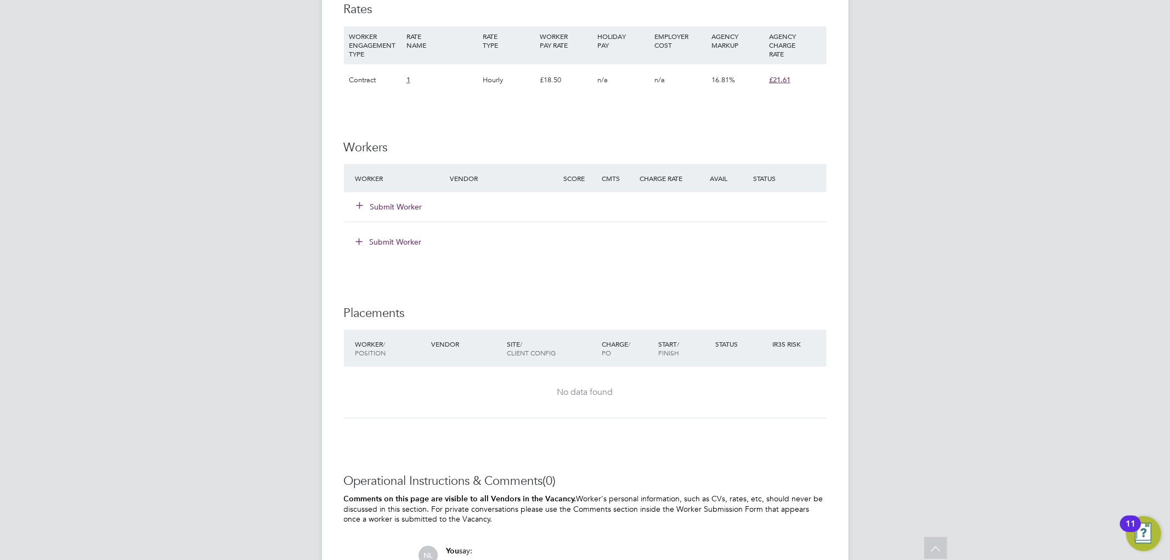
click at [401, 209] on button "Submit Worker" at bounding box center [390, 206] width 66 height 11
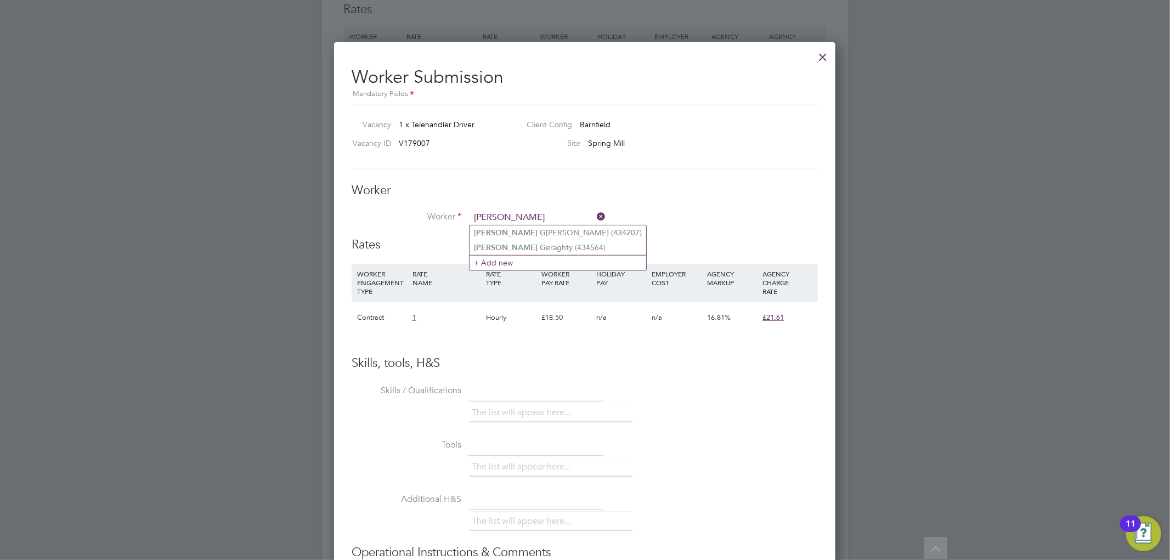
type input "anthony g"
click at [594, 217] on icon at bounding box center [594, 216] width 0 height 15
click at [826, 55] on div at bounding box center [823, 54] width 20 height 20
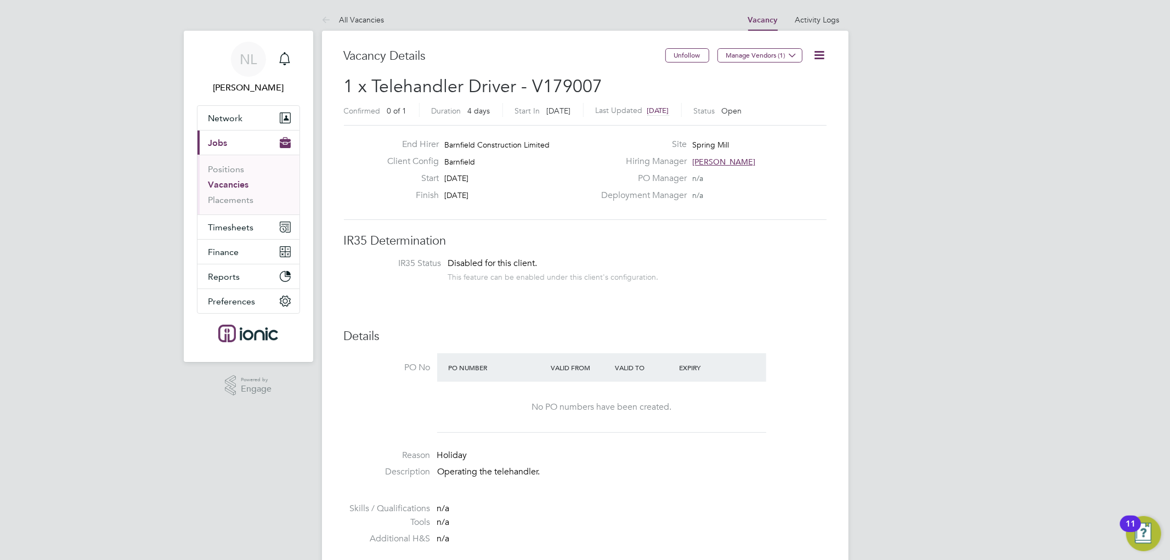
click at [250, 135] on button "Current page: Jobs" at bounding box center [248, 143] width 102 height 24
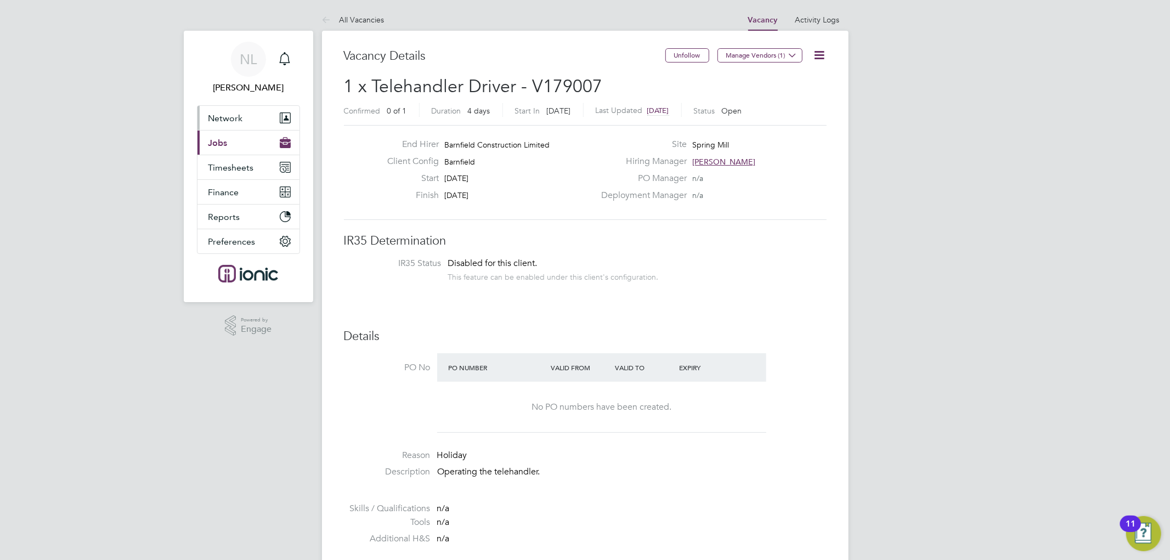
click at [249, 120] on button "Network" at bounding box center [248, 118] width 102 height 24
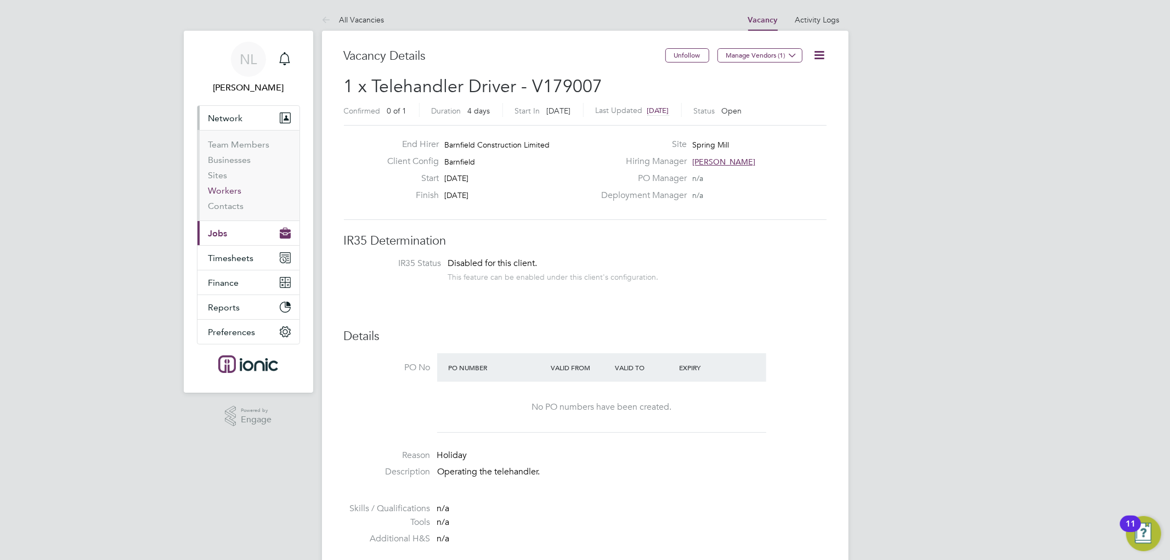
click at [231, 193] on link "Workers" at bounding box center [224, 190] width 33 height 10
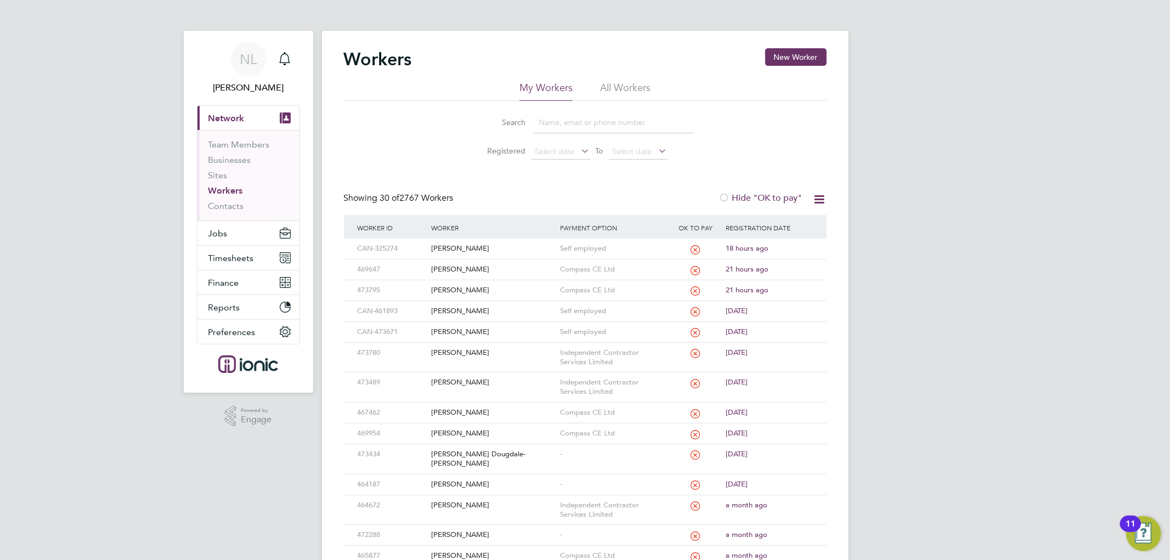
click at [590, 115] on input at bounding box center [614, 122] width 160 height 21
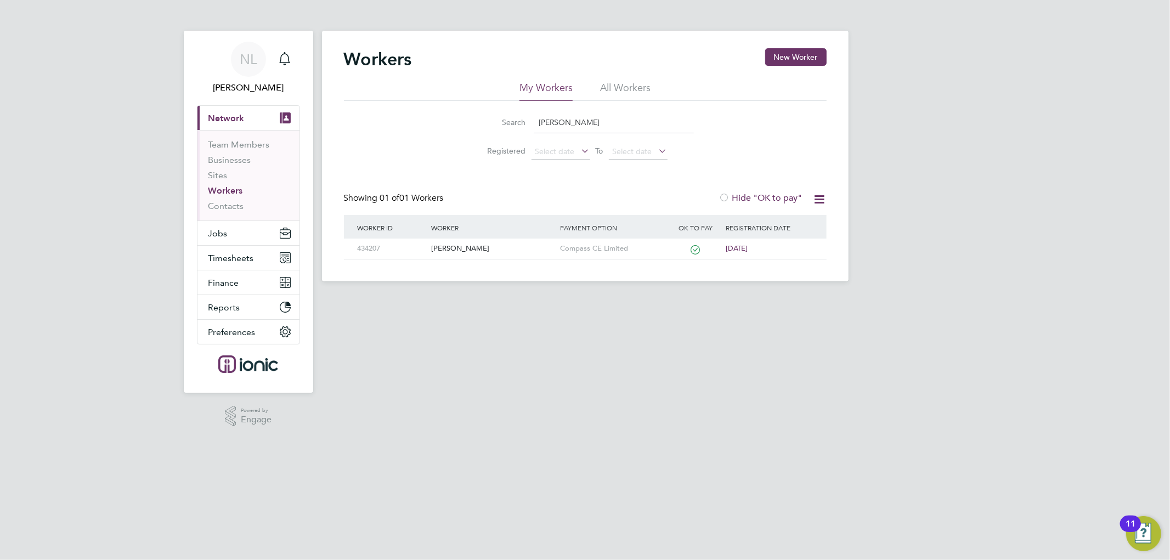
click at [620, 75] on div "Workers New Worker" at bounding box center [585, 64] width 483 height 33
click at [618, 87] on li "All Workers" at bounding box center [625, 91] width 50 height 20
click at [617, 127] on input "anthony gr" at bounding box center [614, 122] width 160 height 21
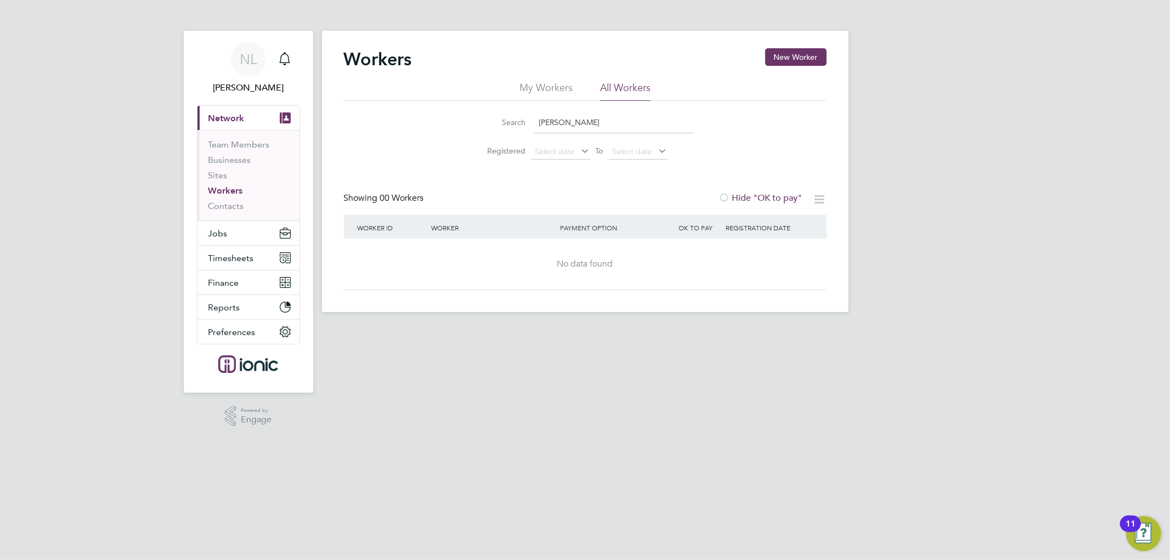
type input "anthony gro"
click at [229, 192] on link "Workers" at bounding box center [225, 190] width 35 height 10
click at [794, 51] on button "New Worker" at bounding box center [795, 57] width 61 height 18
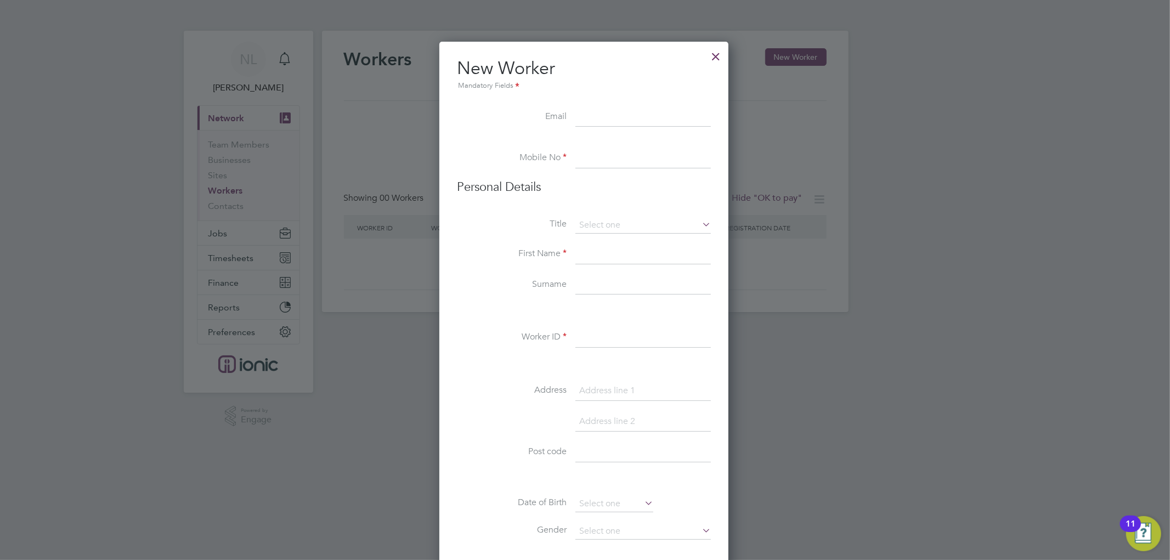
paste input "Antony.groves@hotmail.com"
type input "Antony.groves@hotmail.com"
click at [673, 202] on li "Personal Details" at bounding box center [584, 198] width 254 height 38
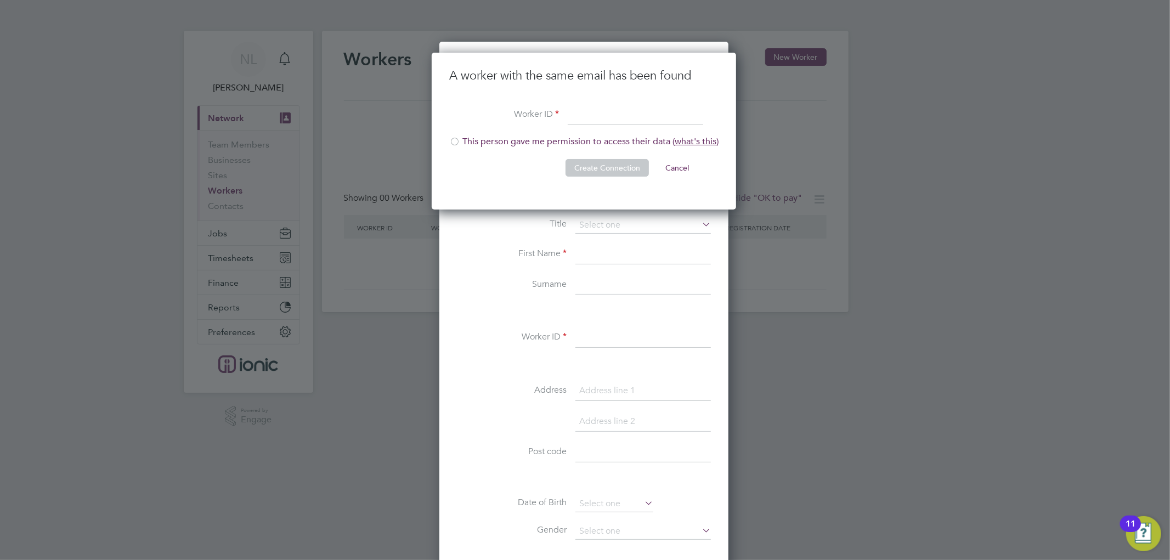
click at [458, 139] on div at bounding box center [454, 142] width 11 height 11
click at [617, 110] on input at bounding box center [635, 116] width 135 height 20
paste input "CAN-467128"
type input "CAN-467128"
click at [612, 166] on button "Create Connection" at bounding box center [606, 168] width 83 height 18
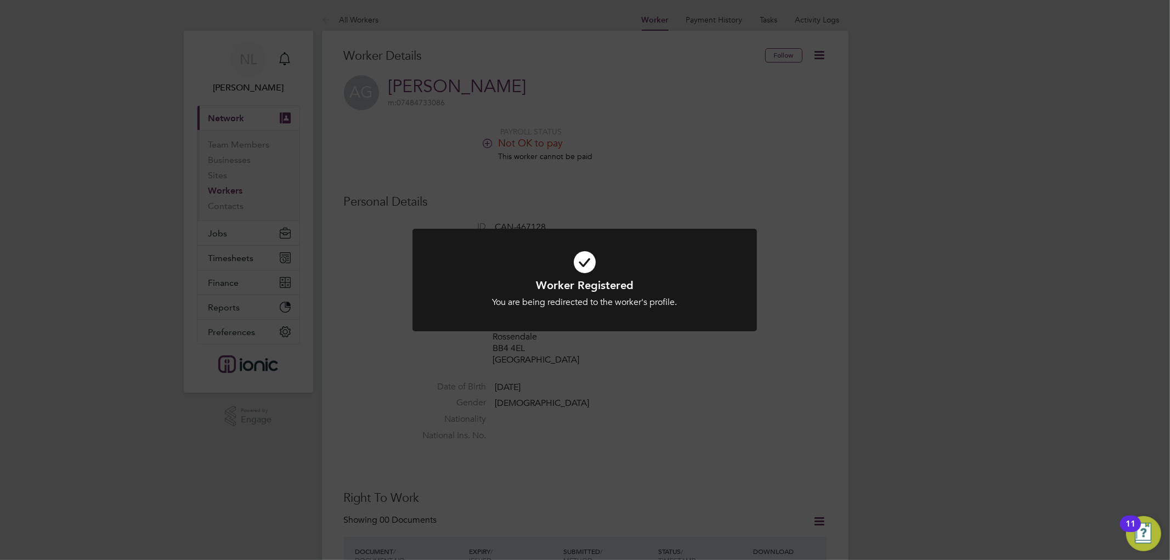
click at [736, 156] on div "Worker Registered You are being redirected to the worker's profile. Cancel Okay" at bounding box center [585, 280] width 1170 height 560
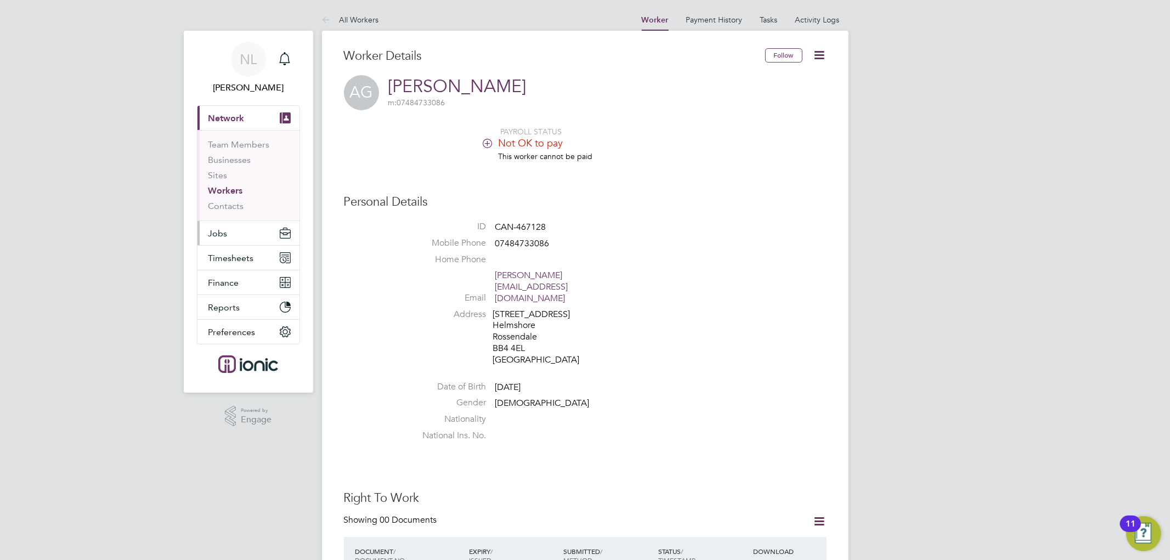
click at [239, 230] on button "Jobs" at bounding box center [248, 233] width 102 height 24
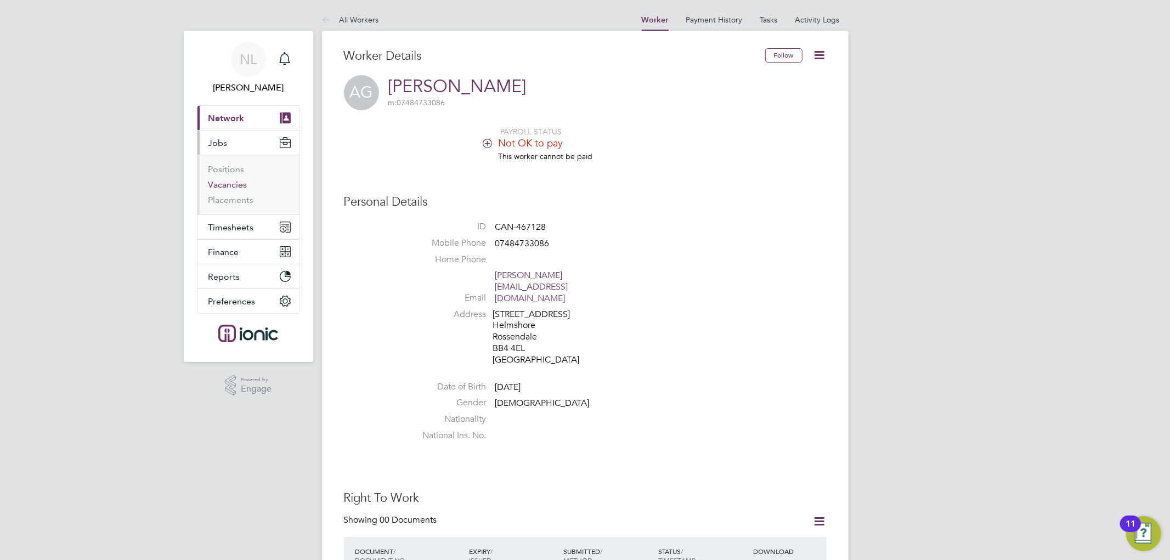
click at [234, 189] on link "Vacancies" at bounding box center [227, 184] width 39 height 10
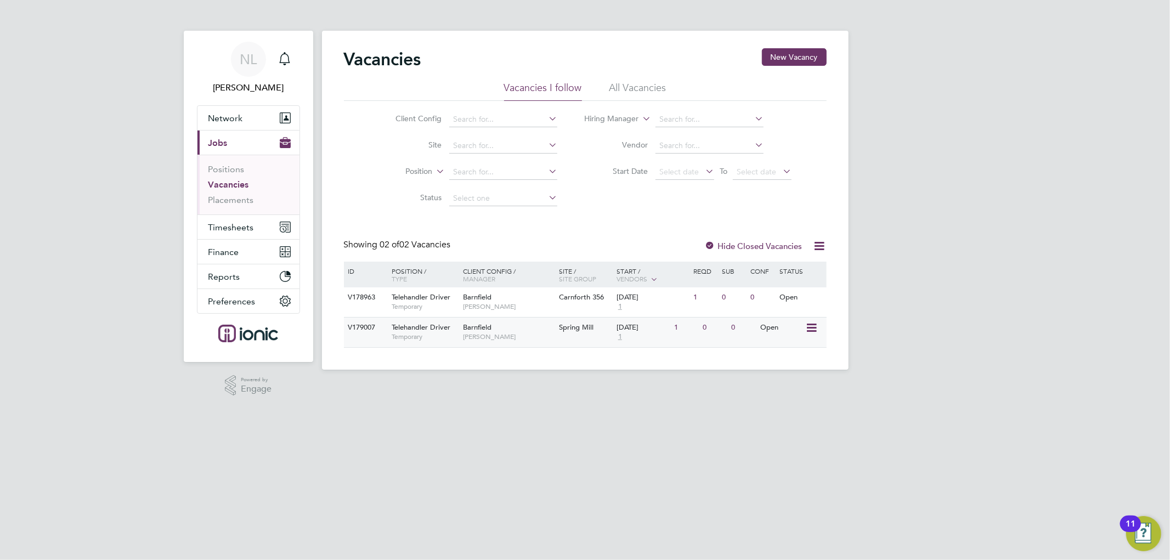
click at [813, 331] on icon at bounding box center [810, 327] width 11 height 13
click at [654, 329] on div "[DATE]" at bounding box center [642, 327] width 52 height 9
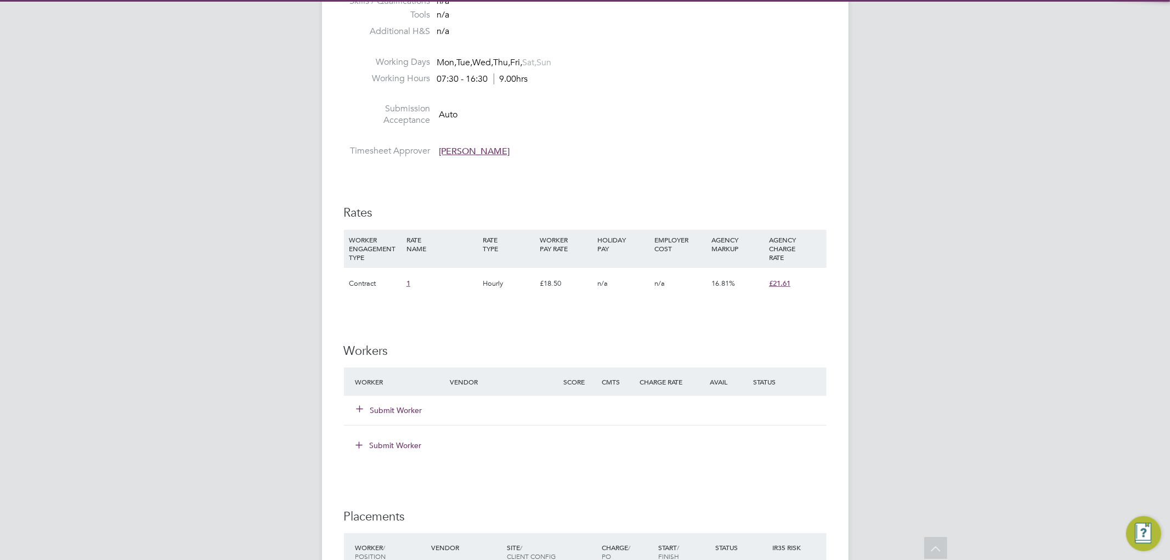
scroll to position [711, 0]
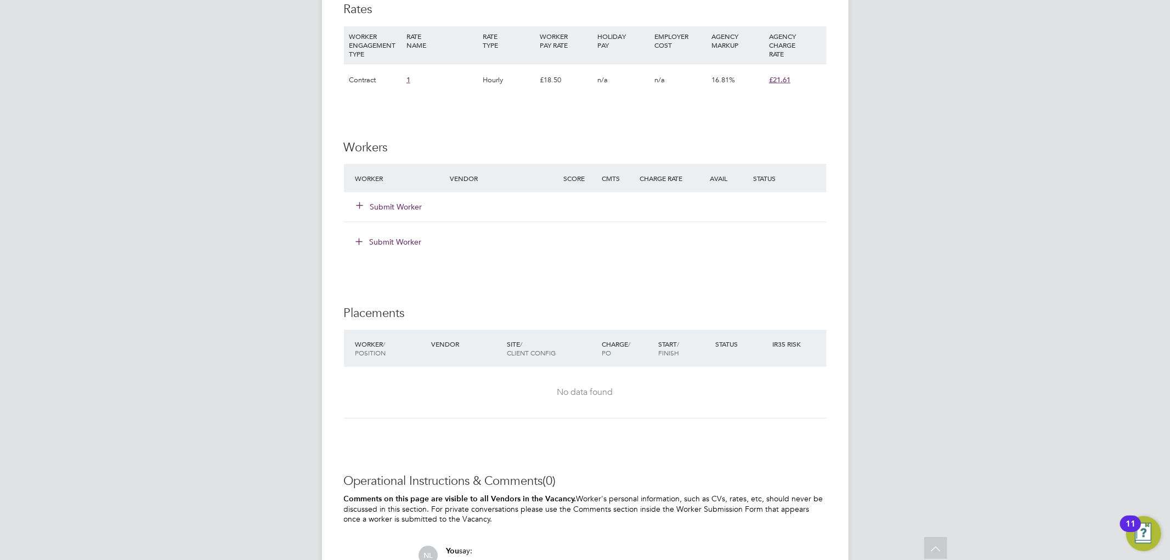
click at [403, 245] on button "Submit Worker" at bounding box center [389, 242] width 82 height 18
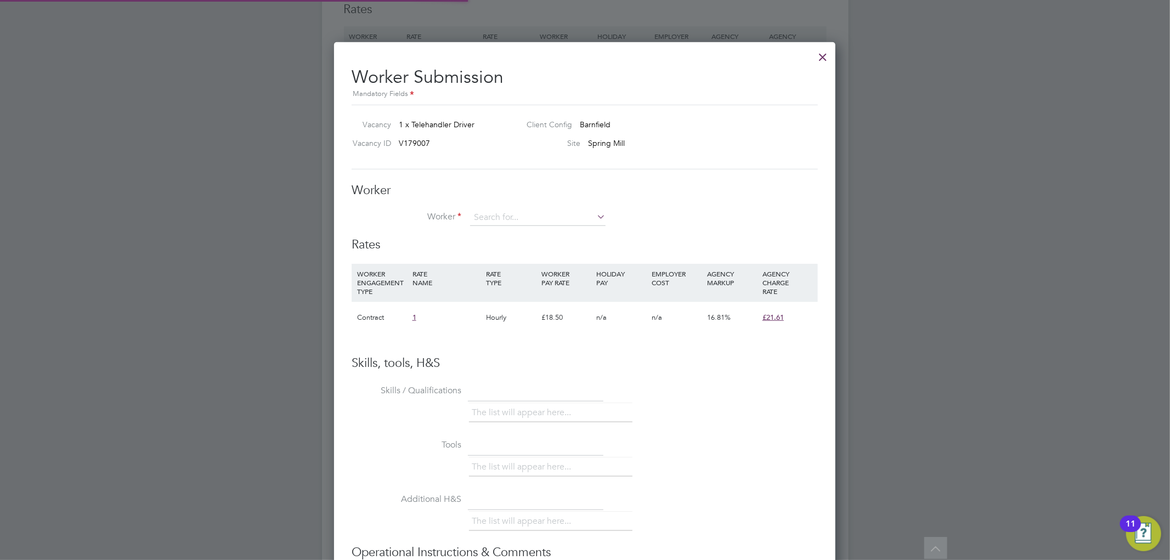
scroll to position [666, 502]
type input "a"
click at [251, 251] on div at bounding box center [585, 280] width 1170 height 560
click at [824, 56] on div at bounding box center [823, 54] width 20 height 20
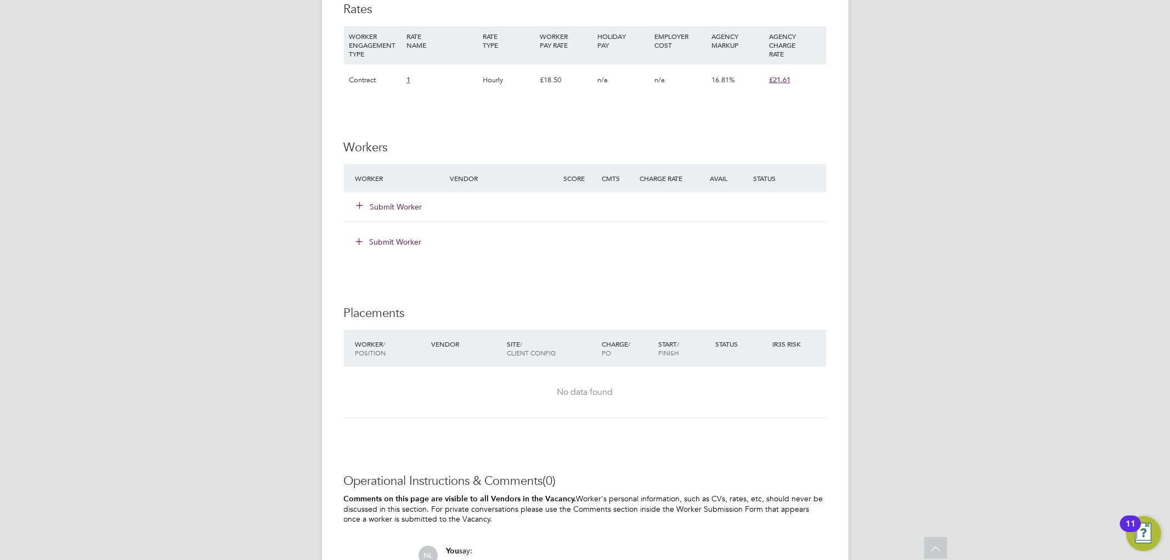
click at [414, 211] on button "Submit Worker" at bounding box center [390, 206] width 66 height 11
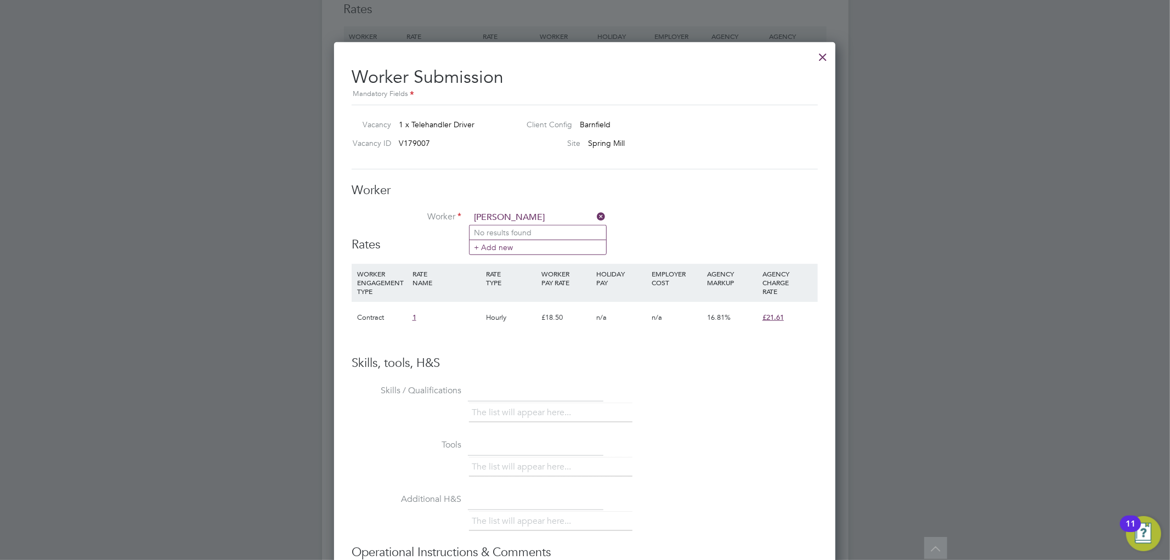
type input "[PERSON_NAME]"
click at [594, 218] on icon at bounding box center [594, 216] width 0 height 15
click at [200, 253] on div at bounding box center [585, 280] width 1170 height 560
click at [821, 59] on div at bounding box center [823, 54] width 20 height 20
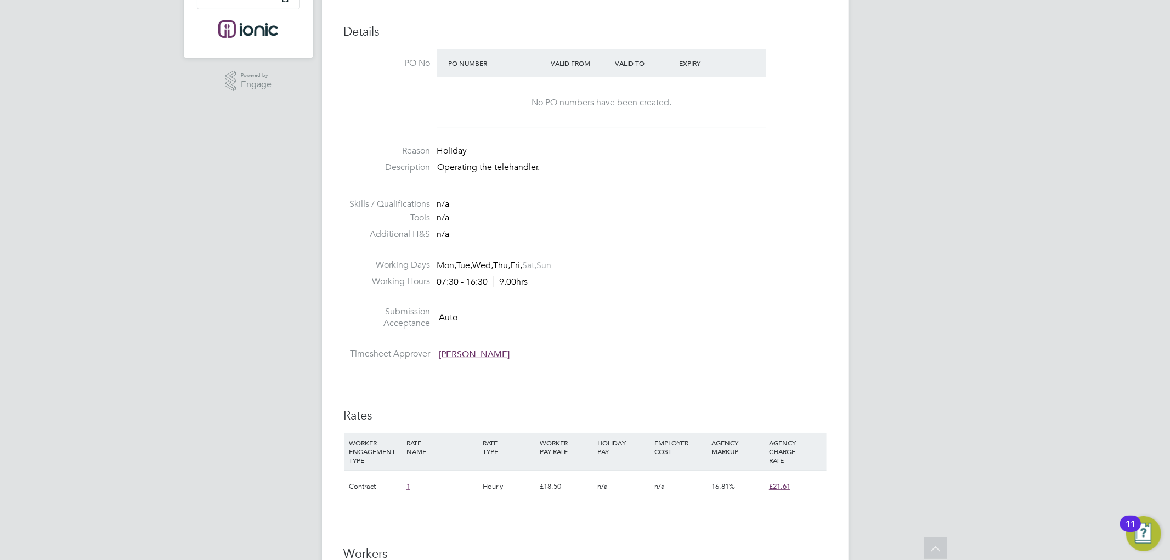
scroll to position [0, 0]
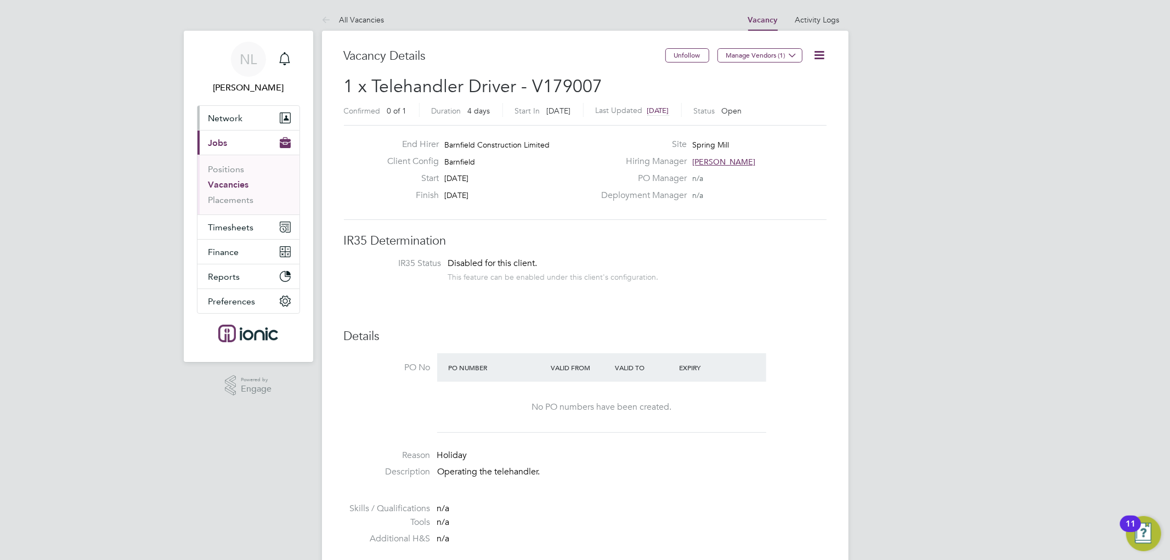
click at [240, 119] on span "Network" at bounding box center [225, 118] width 35 height 10
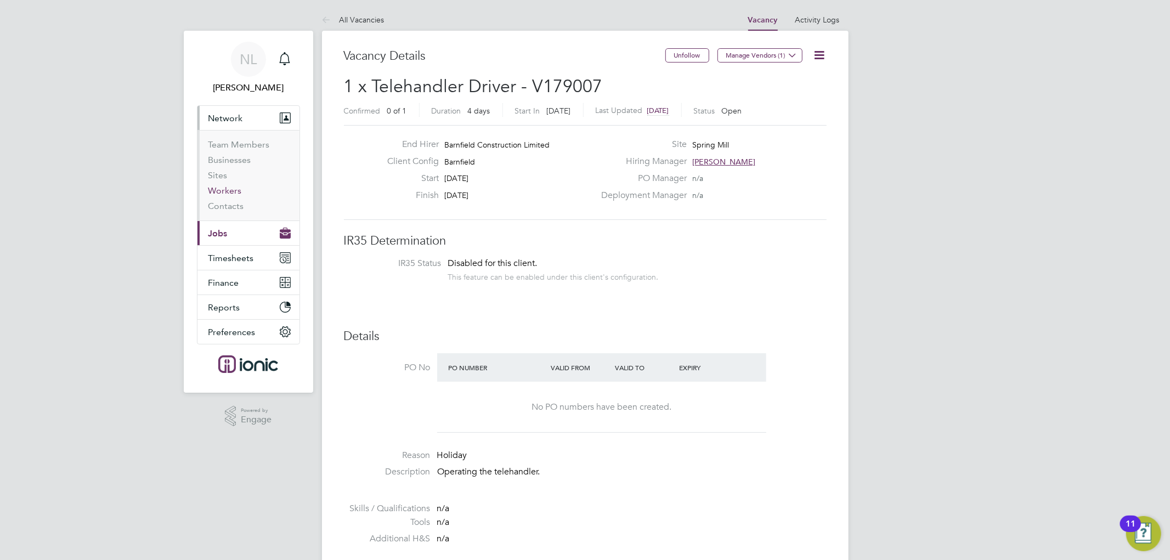
click at [229, 190] on link "Workers" at bounding box center [224, 190] width 33 height 10
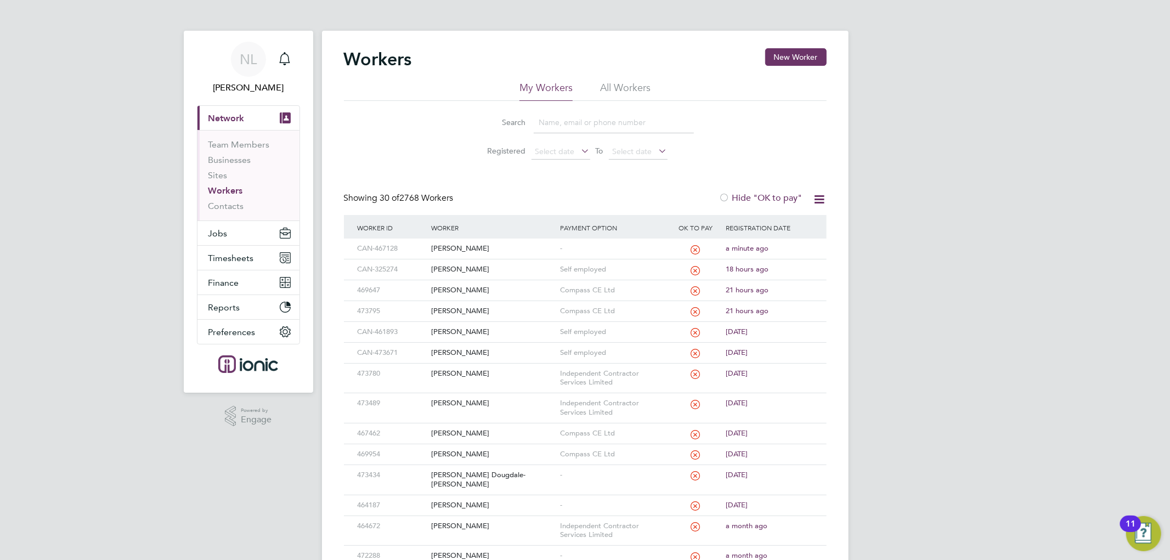
click at [574, 125] on input at bounding box center [614, 122] width 160 height 21
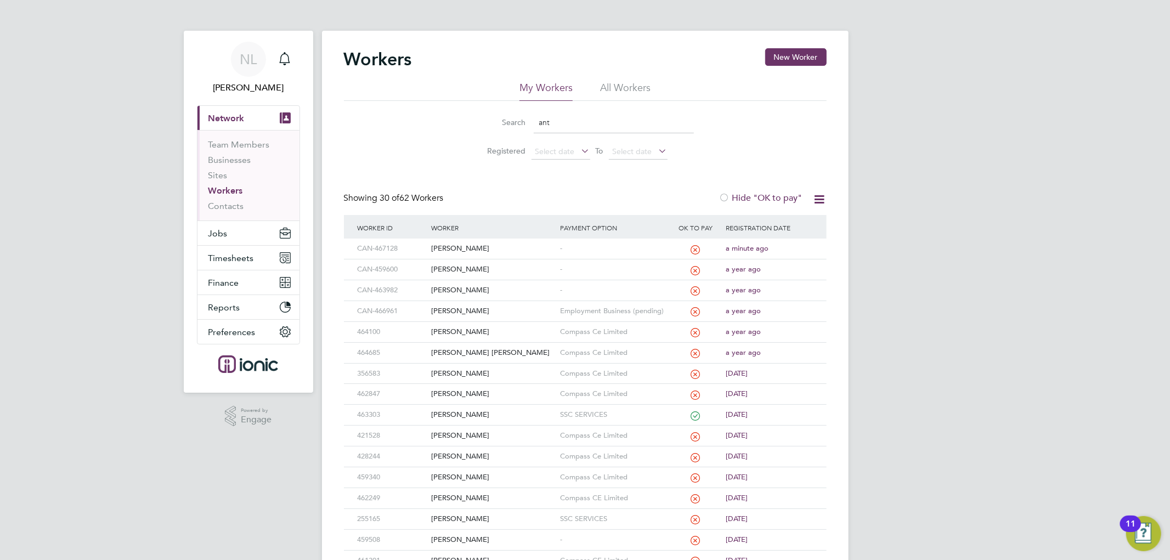
type input "ant"
click at [239, 240] on button "Jobs" at bounding box center [248, 233] width 102 height 24
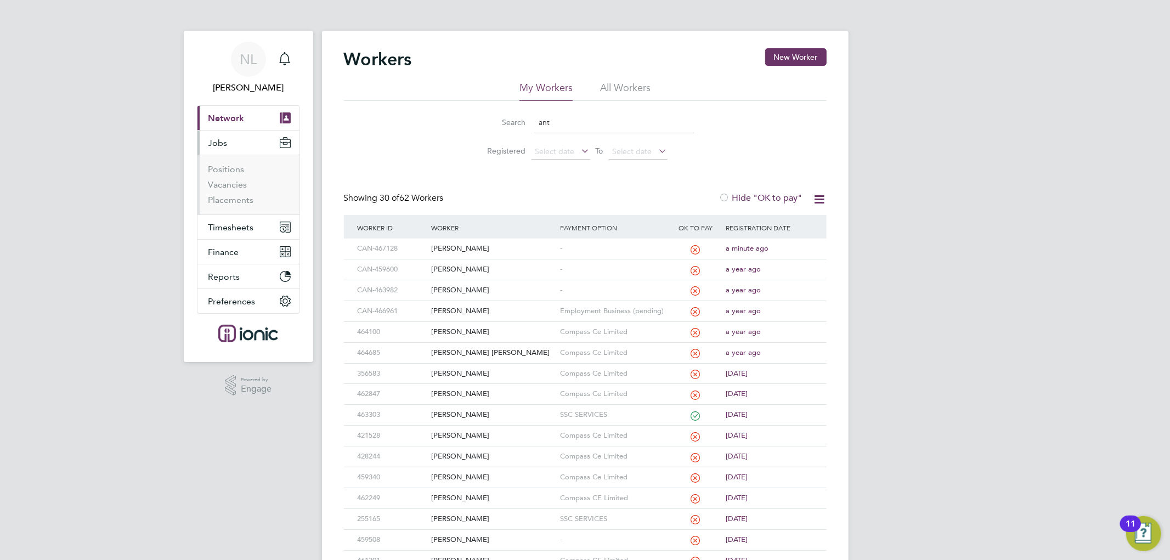
click at [225, 177] on li "Positions" at bounding box center [249, 171] width 82 height 15
click at [227, 183] on link "Vacancies" at bounding box center [227, 184] width 39 height 10
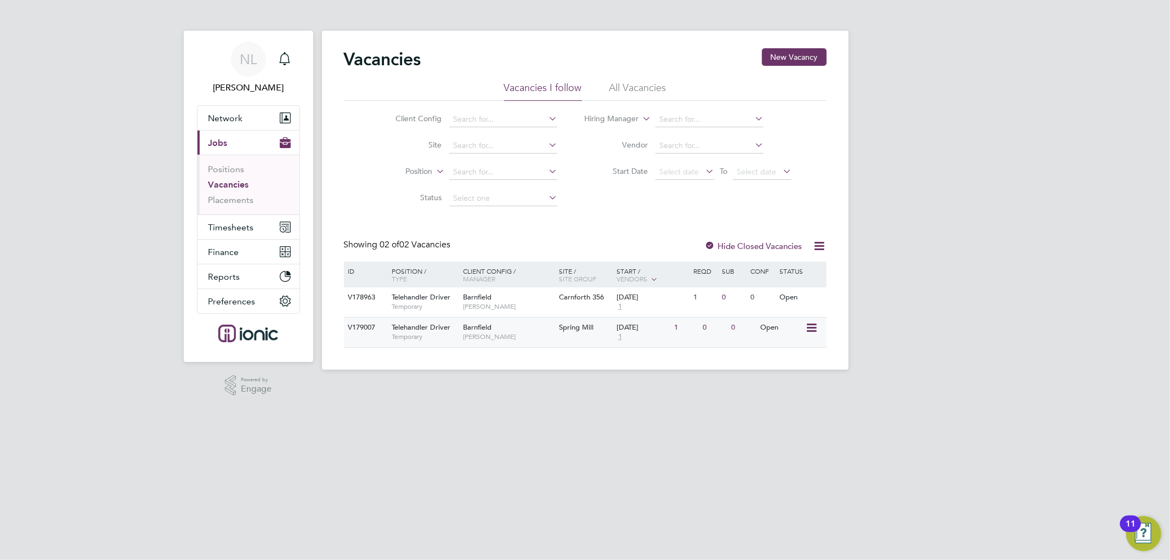
click at [689, 329] on div "1" at bounding box center [685, 328] width 29 height 20
click at [774, 327] on div "Open" at bounding box center [781, 328] width 48 height 20
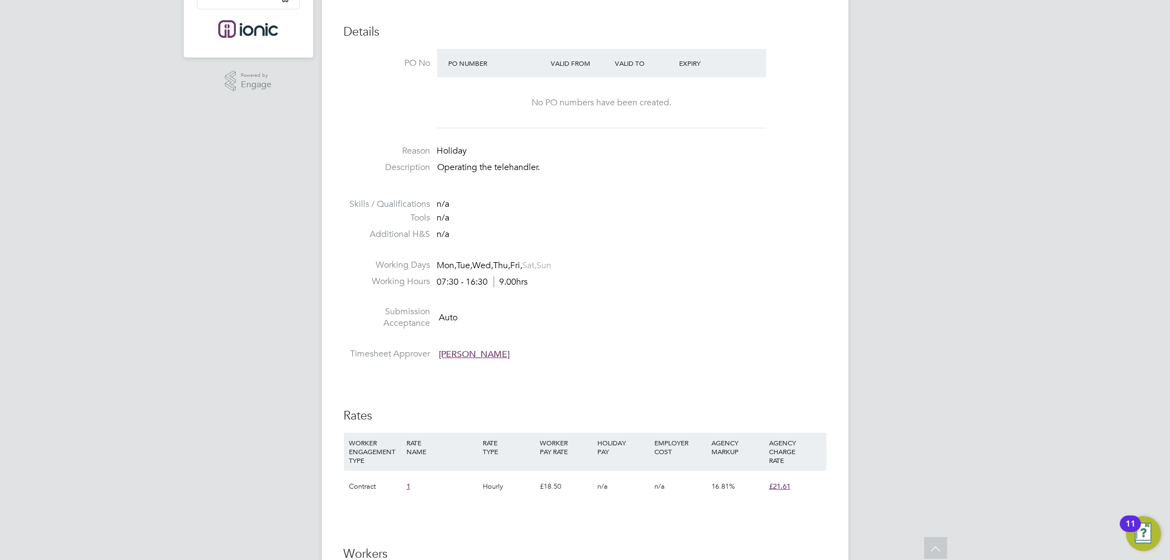
scroll to position [609, 0]
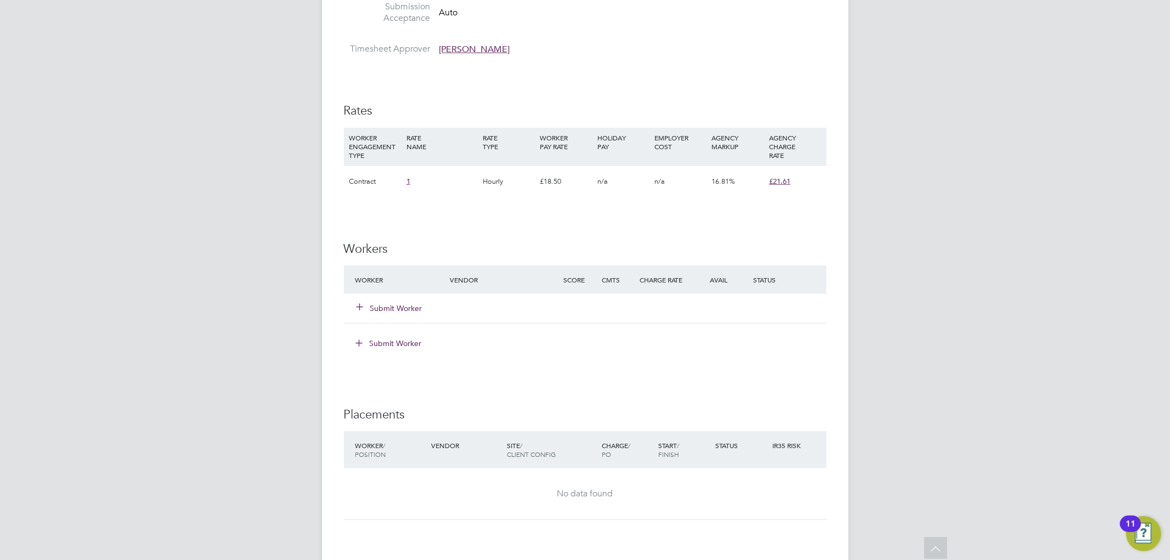
click at [389, 317] on div "Submit Worker" at bounding box center [410, 308] width 114 height 20
click at [387, 311] on button "Submit Worker" at bounding box center [390, 308] width 66 height 11
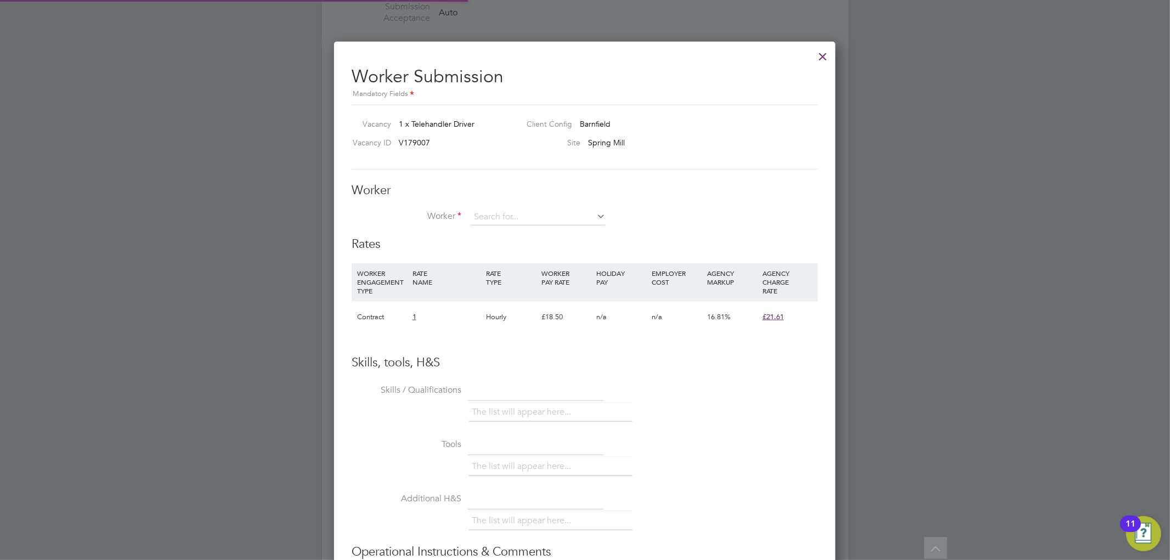
scroll to position [666, 502]
click at [532, 231] on li "Anton y Groves (CAN-467128)" at bounding box center [566, 232] width 194 height 15
type input "Antony Groves (CAN-467128)"
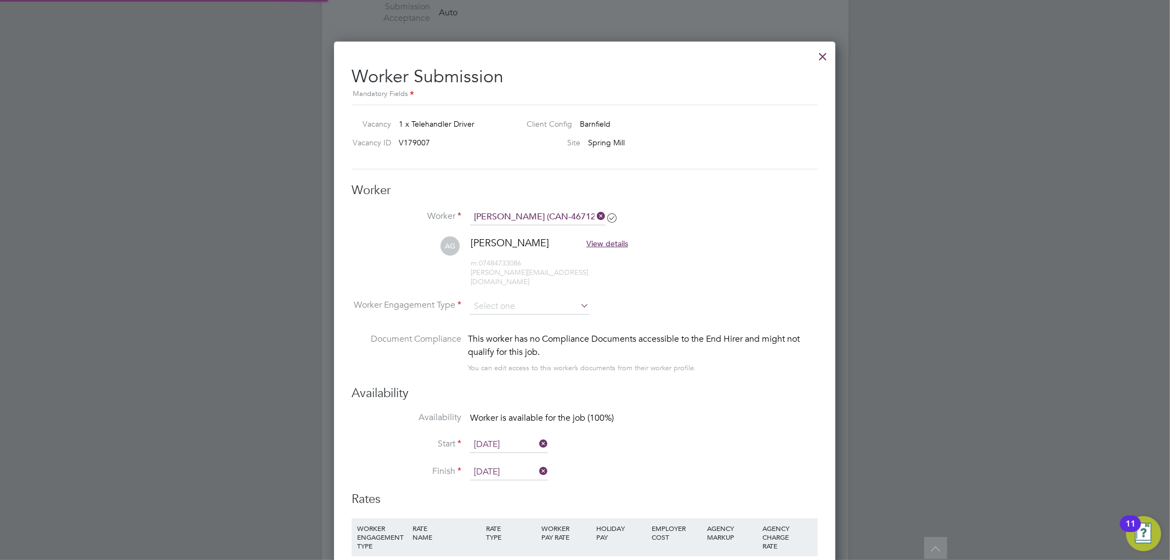
scroll to position [909, 502]
click at [556, 301] on input at bounding box center [529, 306] width 119 height 16
click at [536, 315] on li "Contract" at bounding box center [529, 311] width 120 height 14
type input "Contract"
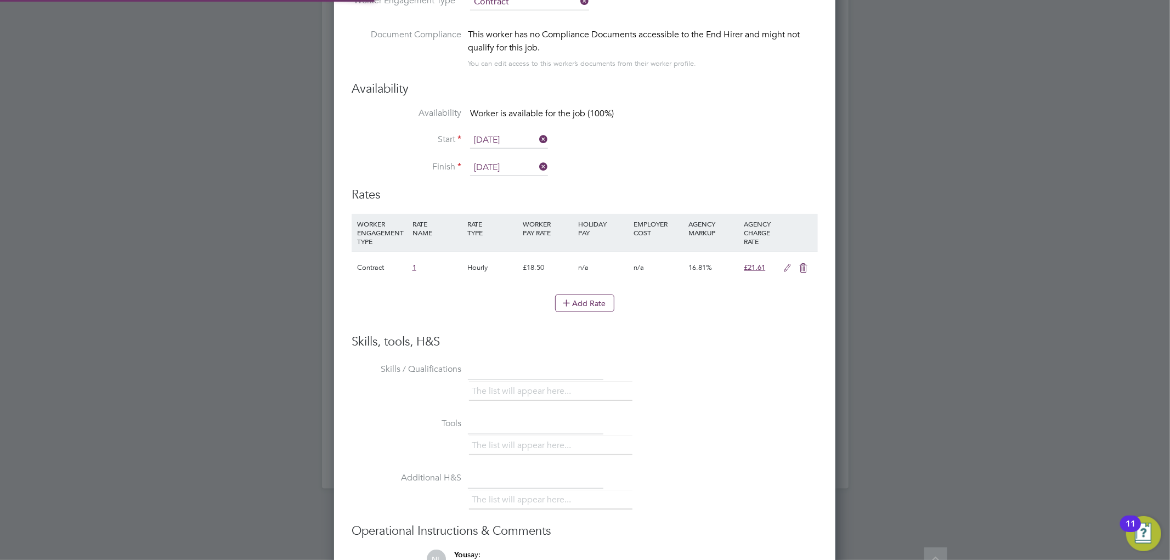
scroll to position [0, 0]
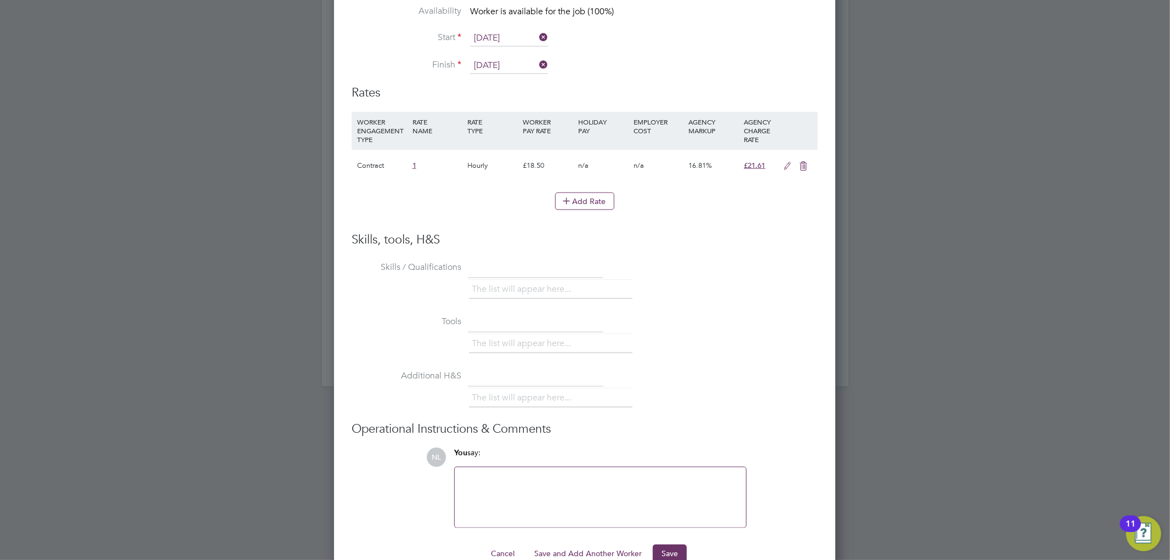
click at [785, 162] on icon at bounding box center [788, 166] width 14 height 9
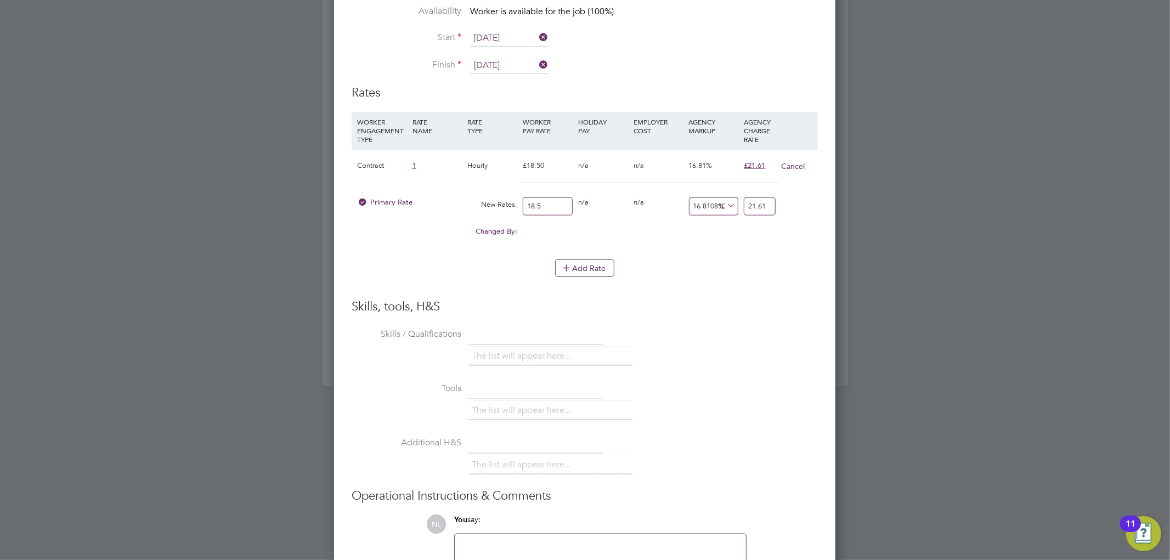
drag, startPoint x: 556, startPoint y: 195, endPoint x: 546, endPoint y: 195, distance: 9.9
click at [546, 197] on input "18.5" at bounding box center [548, 206] width 50 height 18
click at [790, 259] on div "Add Rate" at bounding box center [585, 268] width 466 height 18
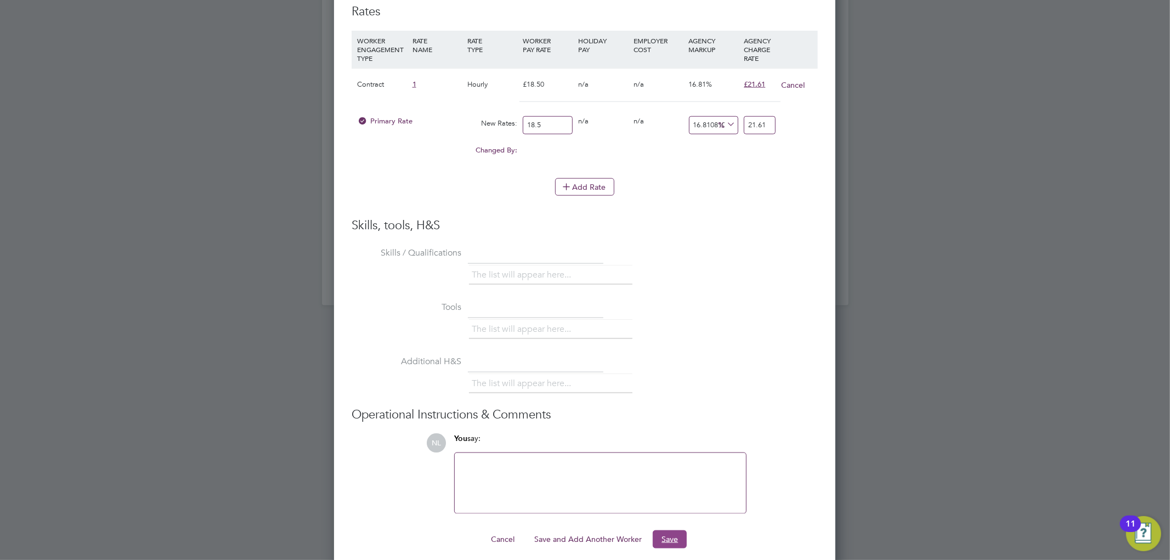
click at [668, 530] on button "Save" at bounding box center [670, 539] width 34 height 18
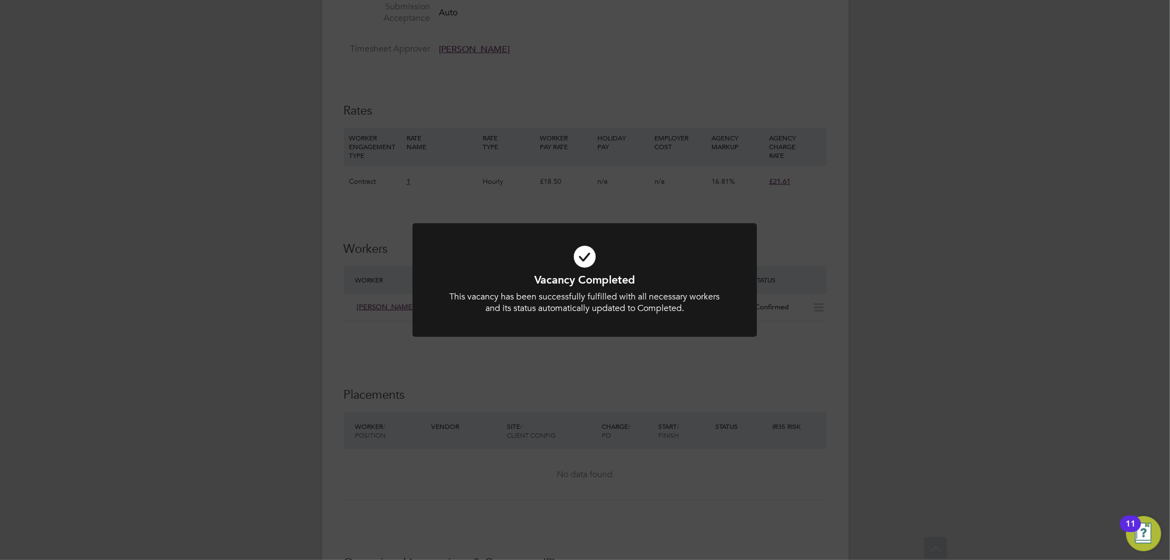
click at [233, 313] on div "Vacancy Completed This vacancy has been successfully fulfilled with all necessa…" at bounding box center [585, 280] width 1170 height 560
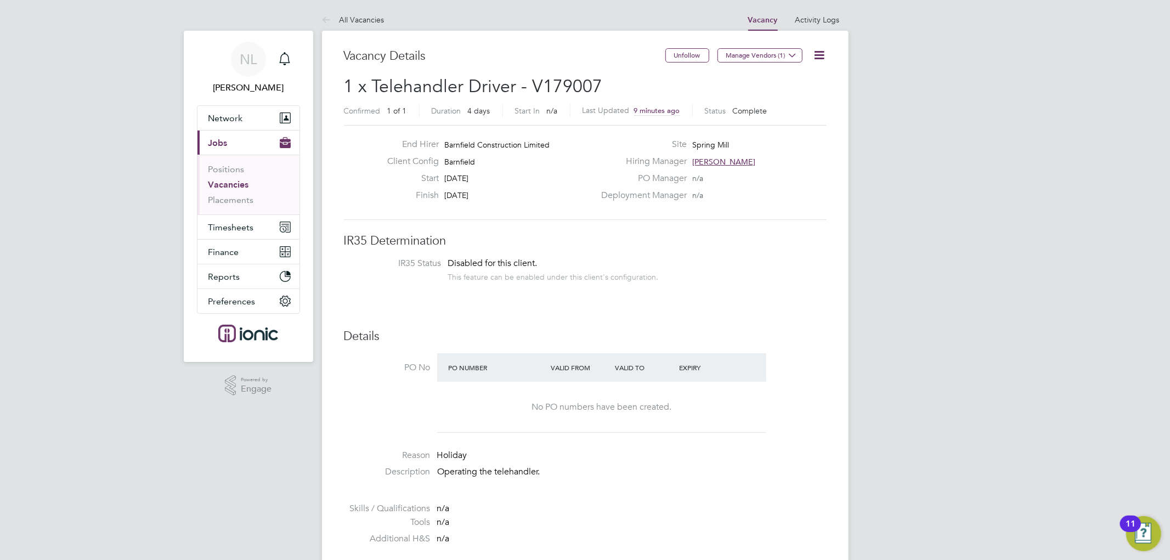
click at [826, 48] on icon at bounding box center [820, 55] width 14 height 14
click at [724, 362] on div "Expiry" at bounding box center [708, 368] width 64 height 20
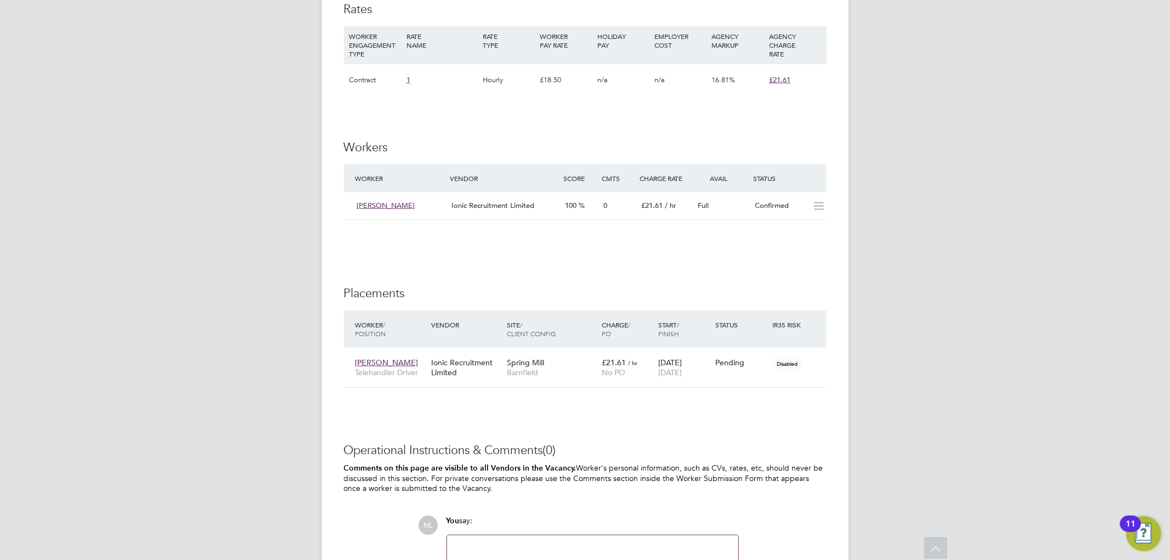
scroll to position [829, 0]
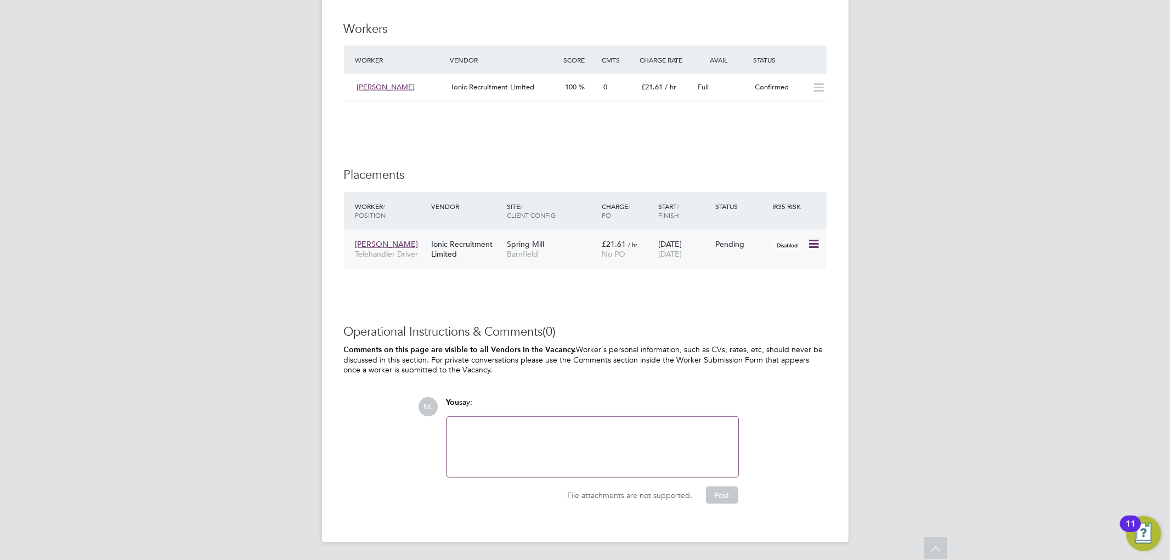
click at [813, 243] on icon at bounding box center [812, 243] width 11 height 13
click at [750, 308] on li "Start" at bounding box center [779, 312] width 78 height 15
type input "[PERSON_NAME]"
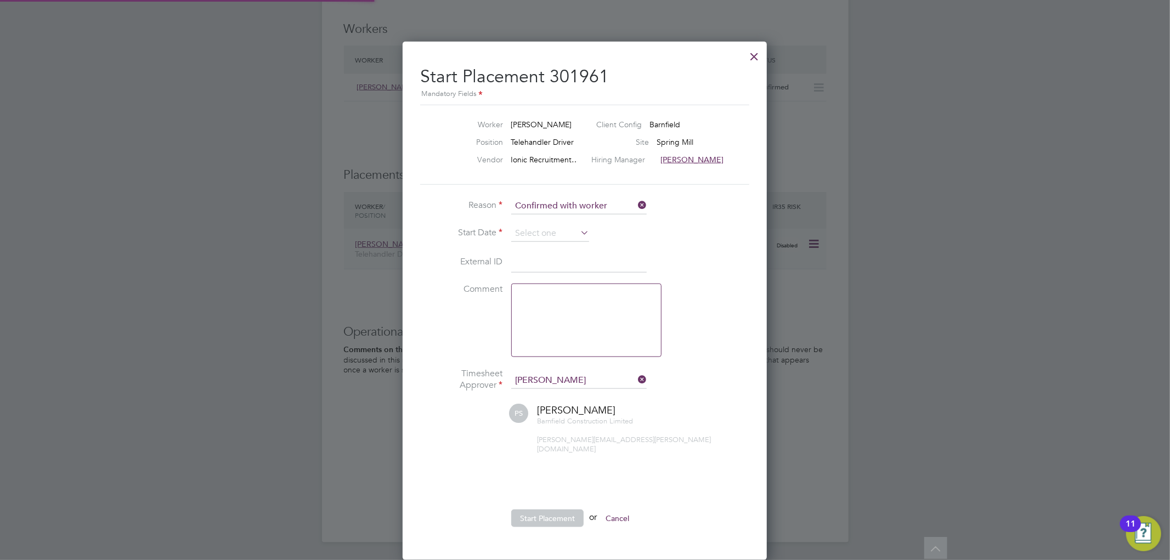
scroll to position [11, 135]
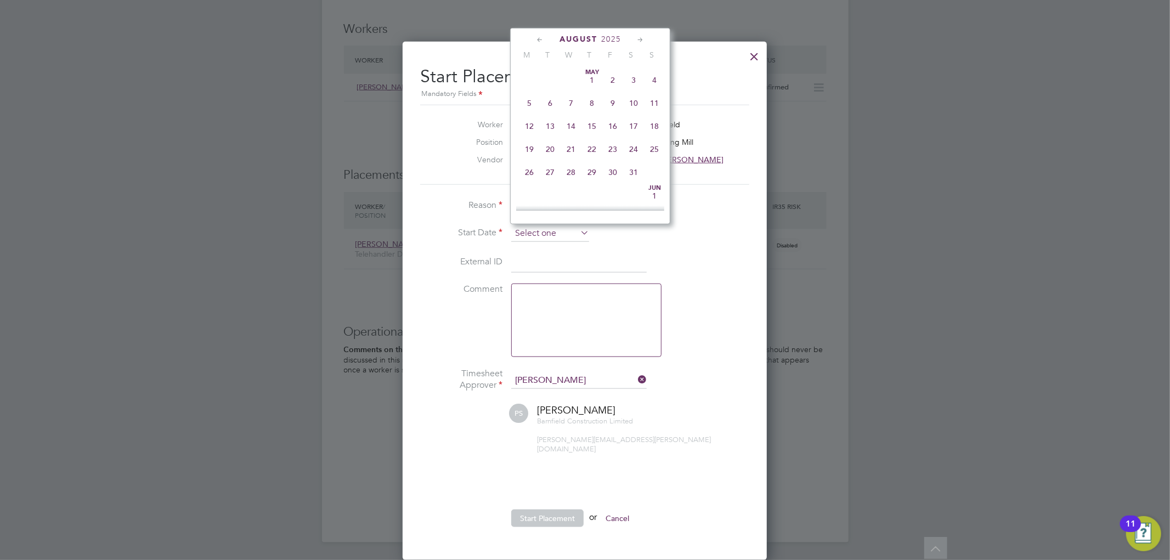
click at [571, 234] on input at bounding box center [550, 233] width 78 height 16
click at [549, 130] on span "26" at bounding box center [550, 119] width 21 height 21
type input "[DATE]"
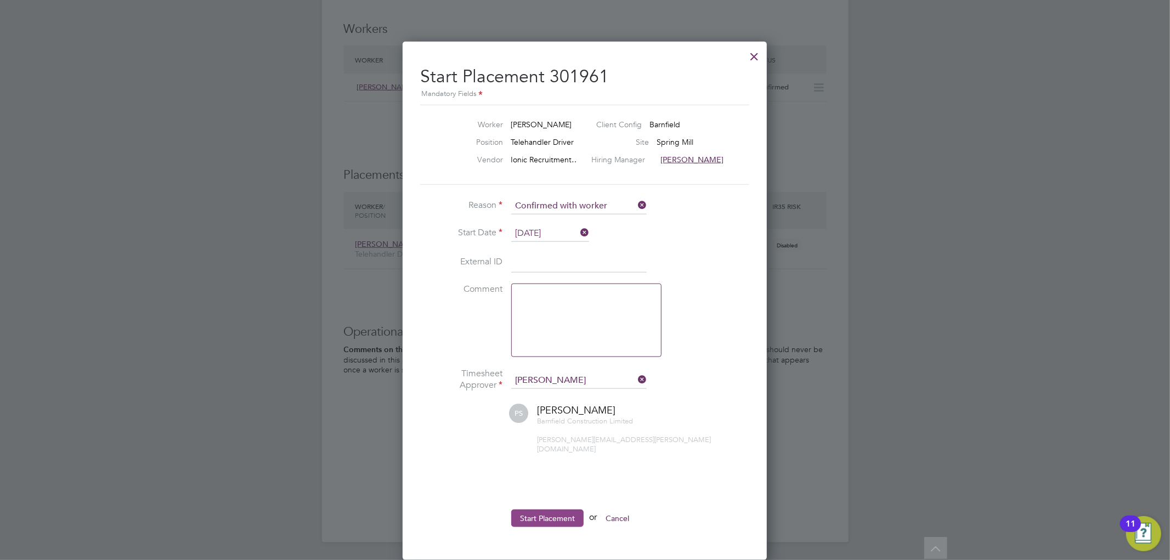
click at [556, 509] on button "Start Placement" at bounding box center [547, 518] width 72 height 18
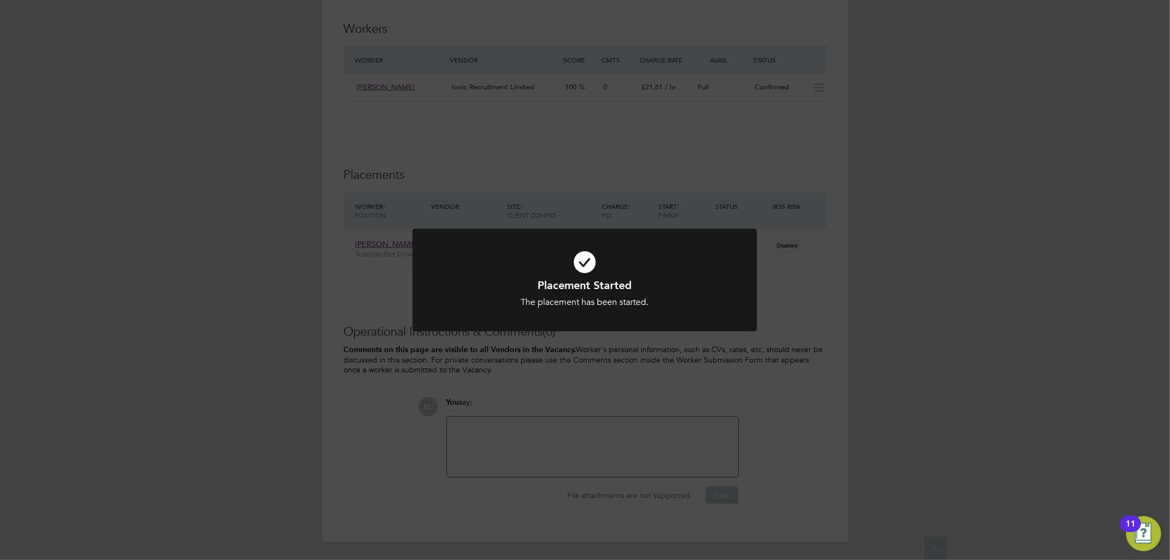
click at [666, 382] on div "Placement Started The placement has been started. Cancel Okay" at bounding box center [585, 280] width 1170 height 560
